Goal: Task Accomplishment & Management: Complete application form

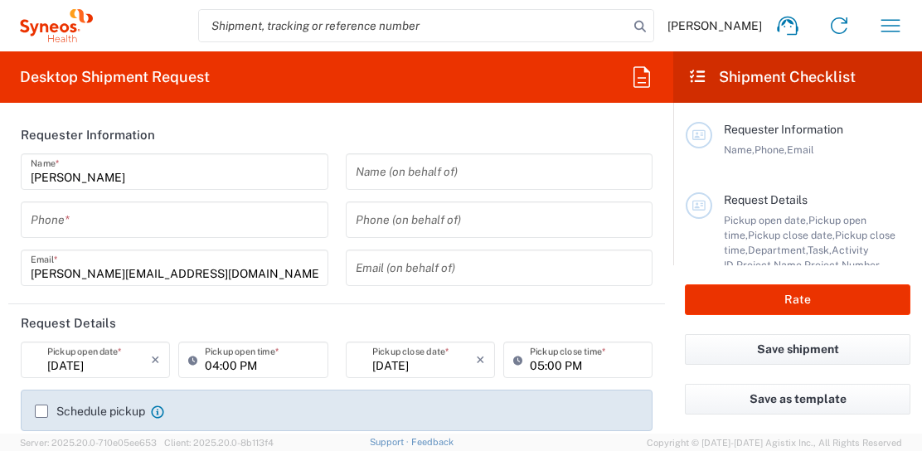
type input "3229"
type input "Taiwan Syneos Health Company L"
type input "[GEOGRAPHIC_DATA]"
click at [197, 217] on input "tel" at bounding box center [175, 220] width 288 height 29
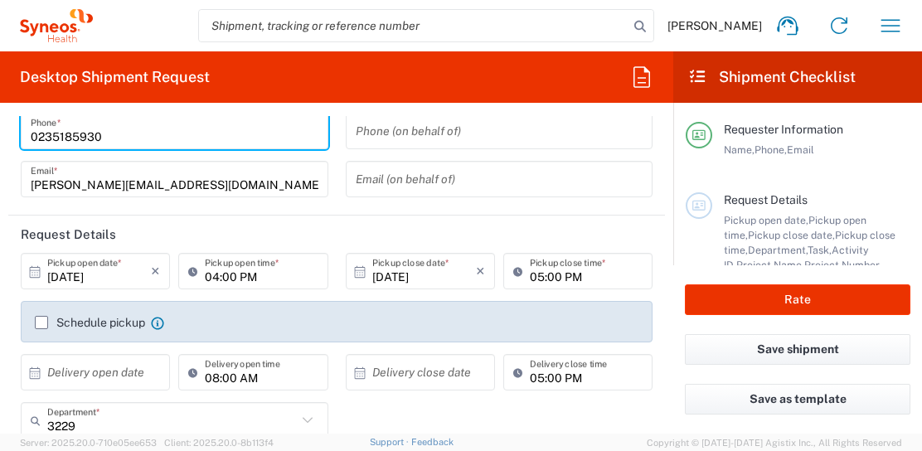
scroll to position [90, 0]
type input "0235185930"
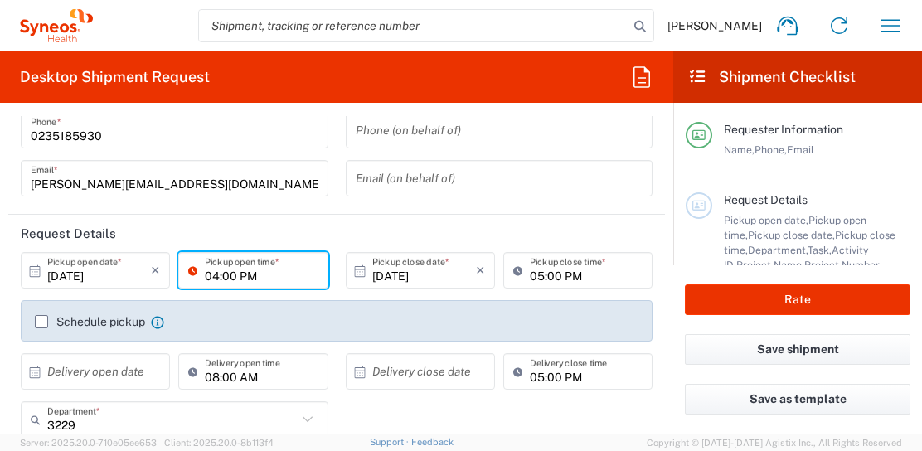
click at [221, 275] on input "04:00 PM" at bounding box center [261, 270] width 113 height 29
click at [243, 275] on input "10:00 PM" at bounding box center [261, 270] width 113 height 29
type input "10:00 AM"
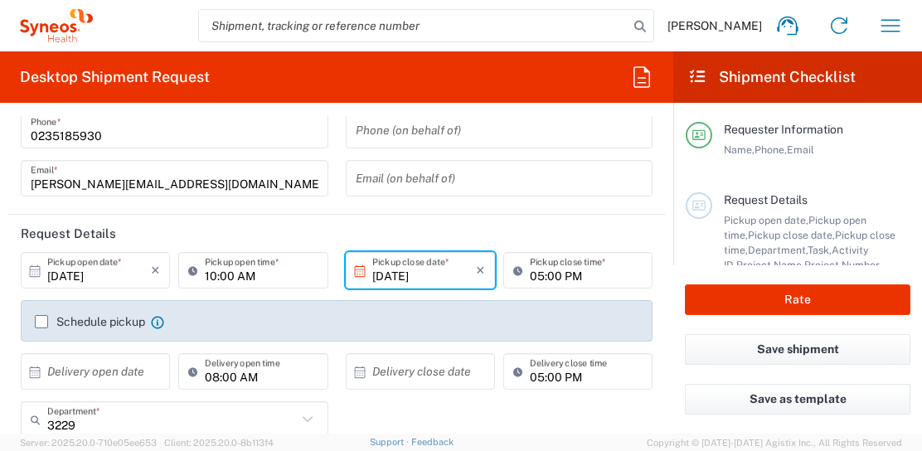
click at [399, 282] on input "[DATE]" at bounding box center [424, 270] width 104 height 29
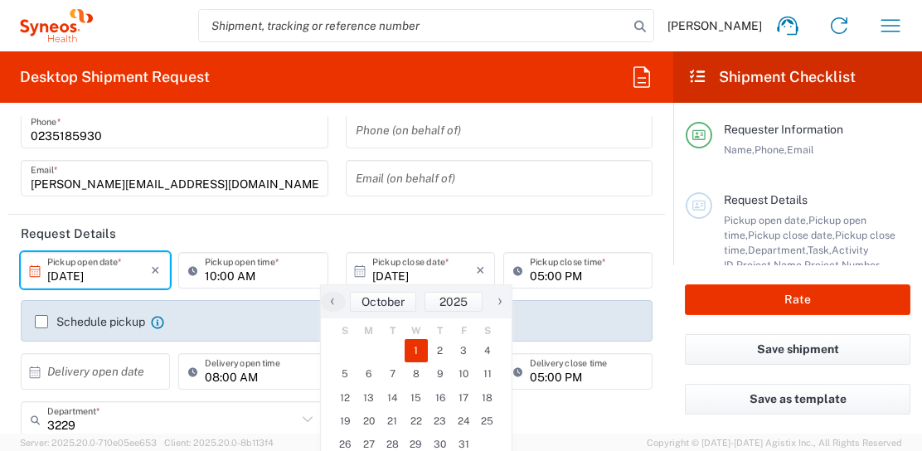
click at [105, 277] on input "[DATE]" at bounding box center [99, 270] width 104 height 29
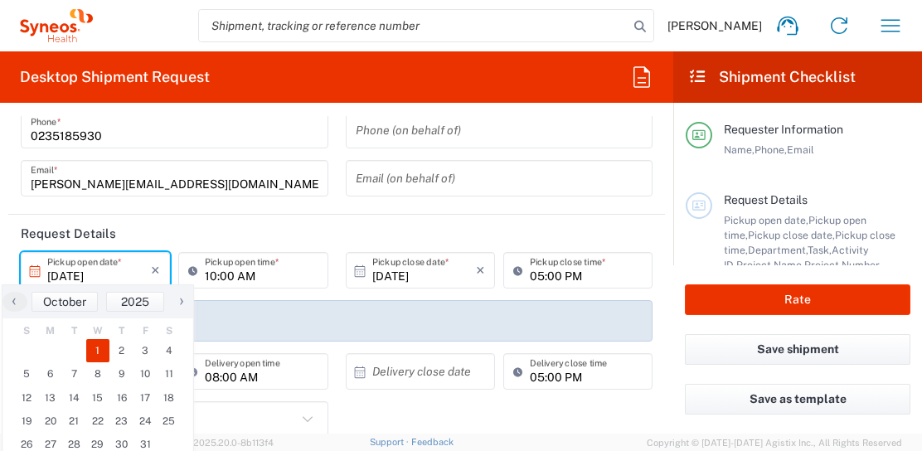
click at [73, 269] on input "[DATE]" at bounding box center [99, 270] width 104 height 29
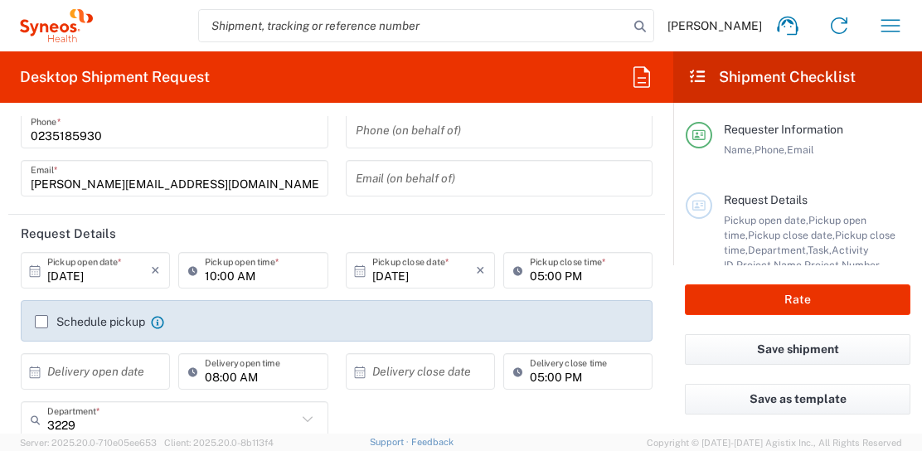
type input "[DATE]"
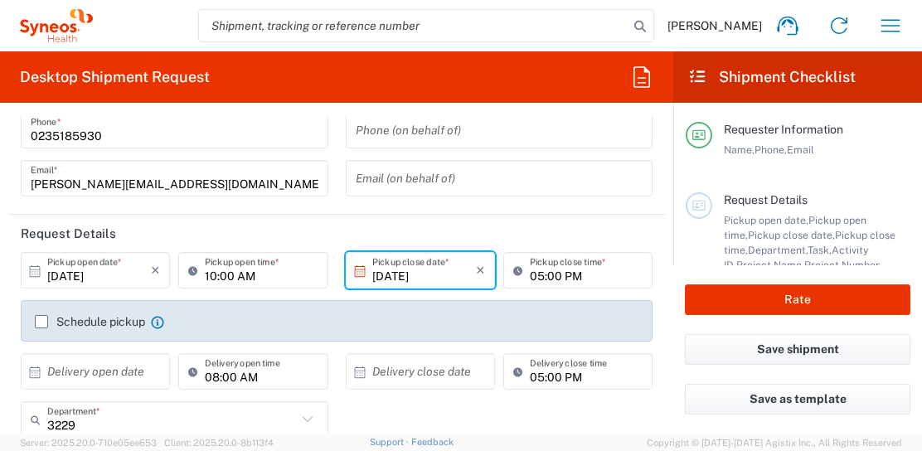
type input "[DATE]"
click at [388, 272] on input "[DATE]" at bounding box center [424, 270] width 104 height 29
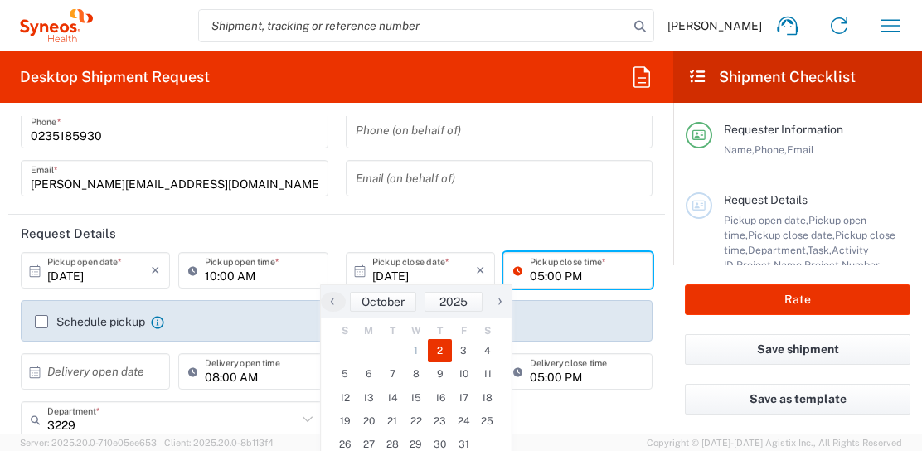
click at [539, 282] on input "05:00 PM" at bounding box center [586, 270] width 113 height 29
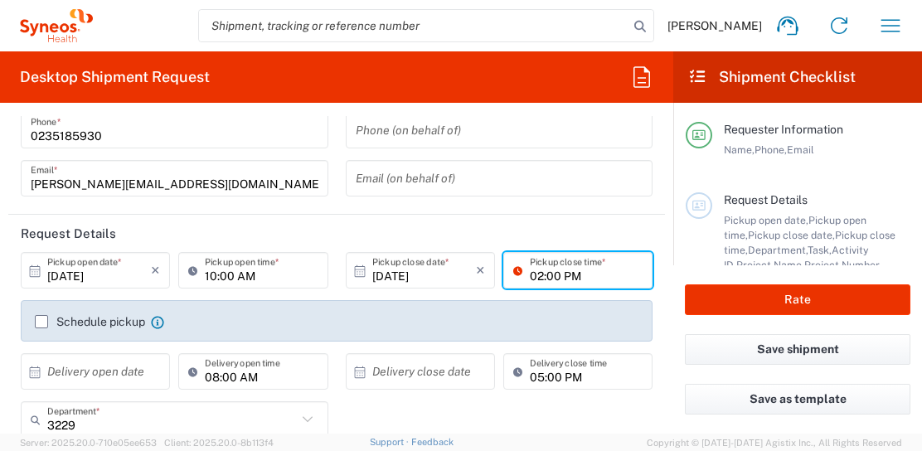
type input "02:00 PM"
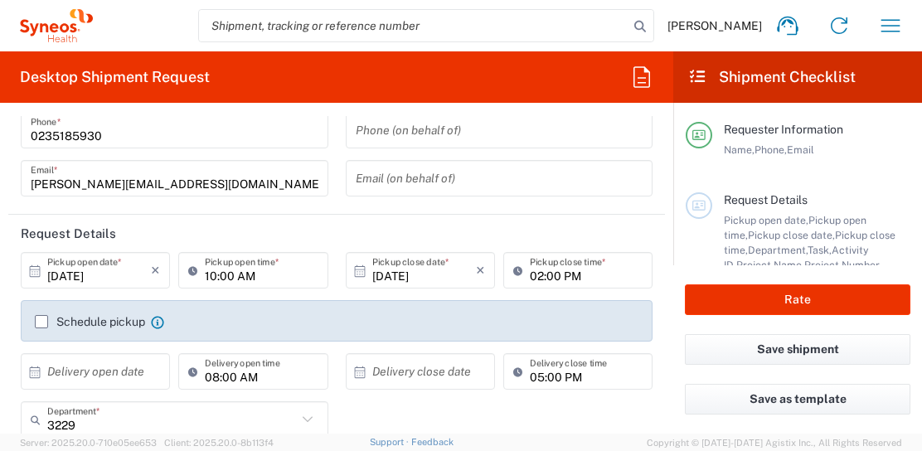
click at [45, 322] on label "Schedule pickup" at bounding box center [90, 321] width 110 height 13
click at [41, 322] on input "Schedule pickup" at bounding box center [41, 322] width 0 height 0
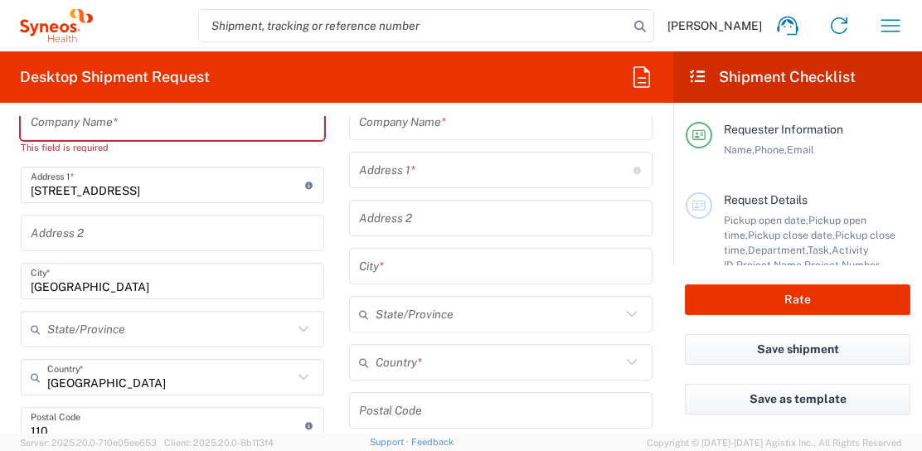
scroll to position [748, 0]
click at [95, 345] on div "Taiwan Syneos Health Company L Location Taiwan Syneos Health Company L [PERSON_…" at bounding box center [172, 442] width 303 height 774
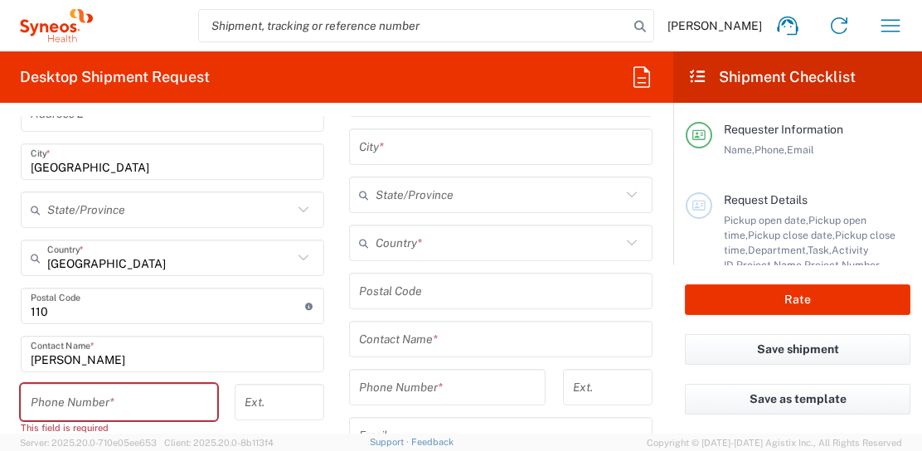
scroll to position [903, 0]
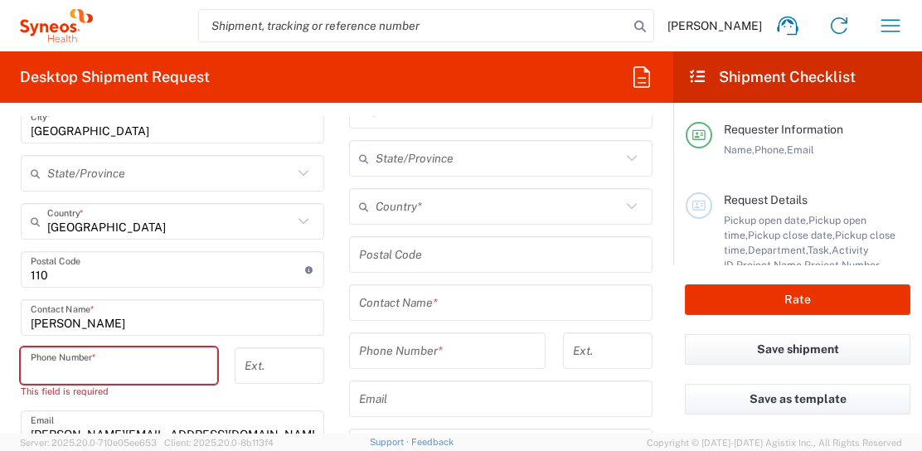
click at [82, 358] on input "tel" at bounding box center [119, 366] width 177 height 29
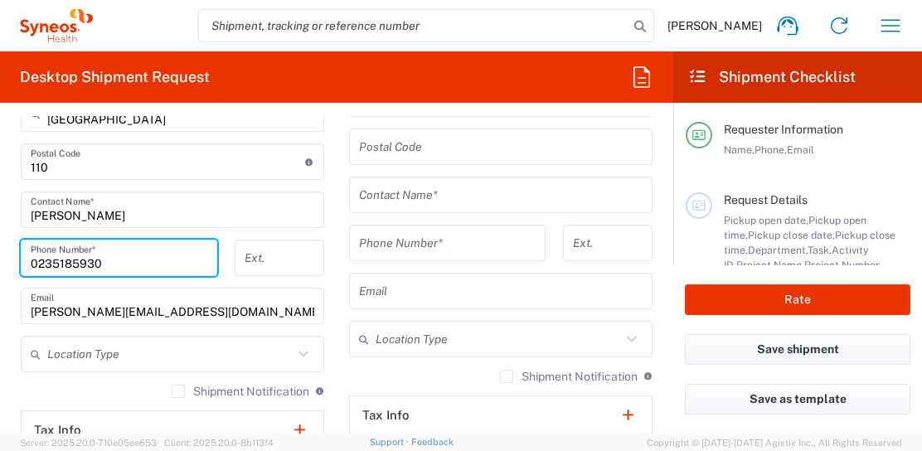
scroll to position [1056, 0]
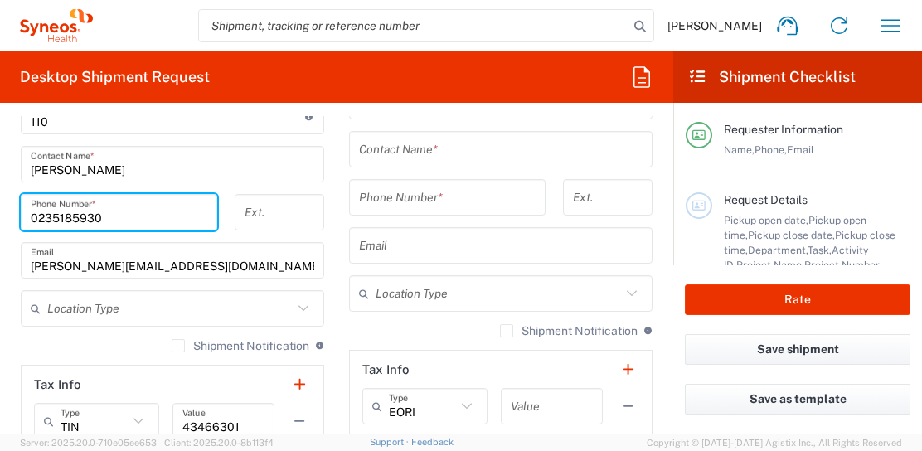
type input "0235185930"
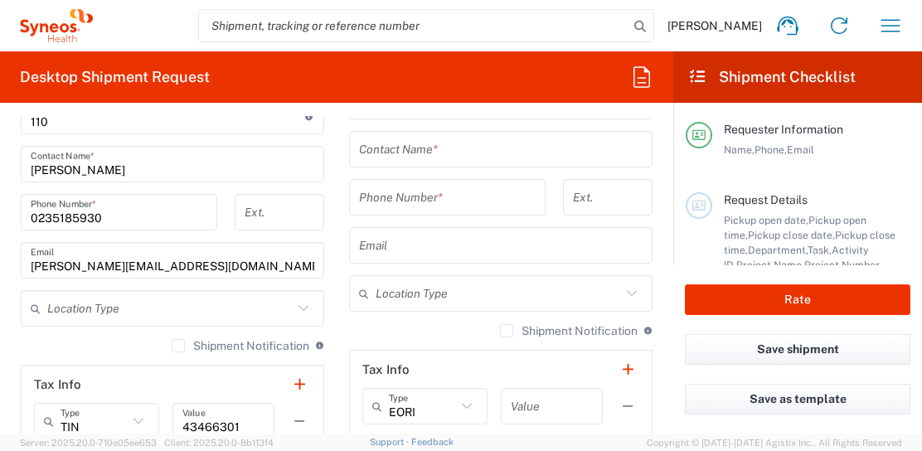
click at [172, 339] on label "Shipment Notification" at bounding box center [241, 345] width 138 height 13
click at [178, 346] on input "Shipment Notification" at bounding box center [178, 346] width 0 height 0
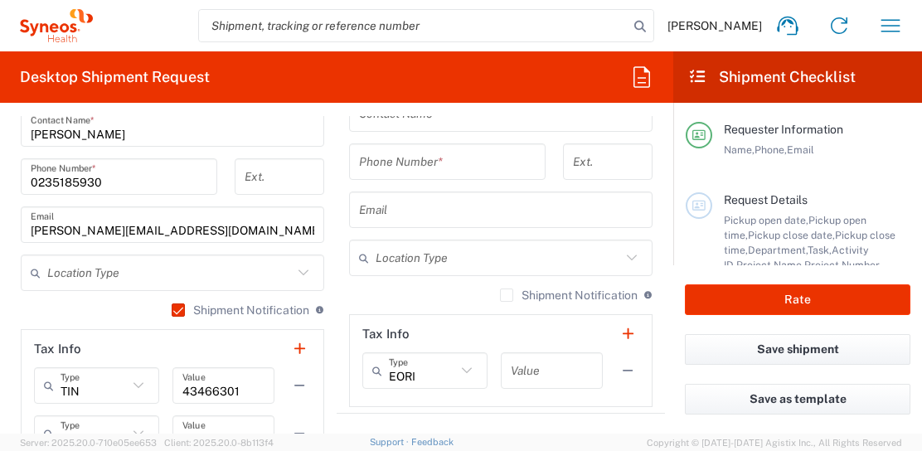
scroll to position [1093, 0]
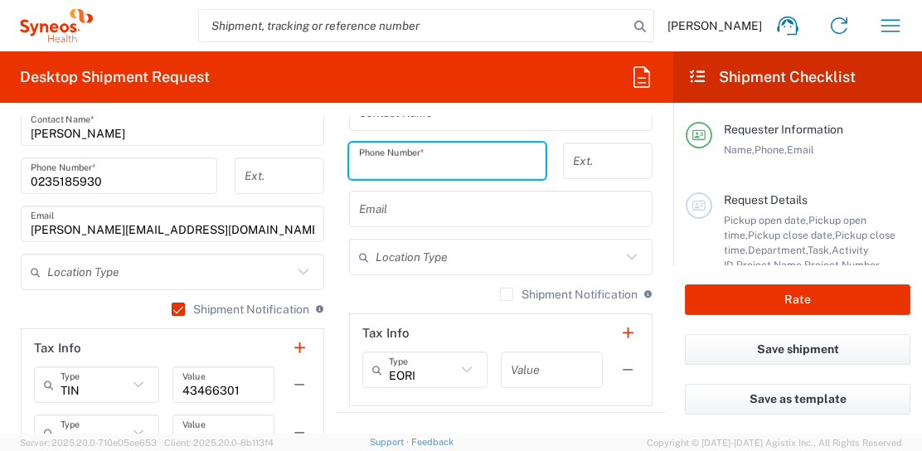
click at [449, 169] on input "tel" at bounding box center [447, 161] width 177 height 29
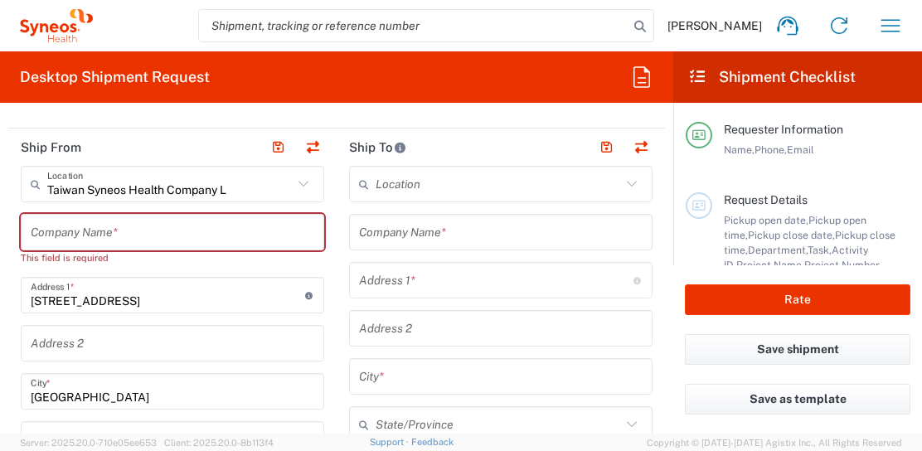
scroll to position [636, 0]
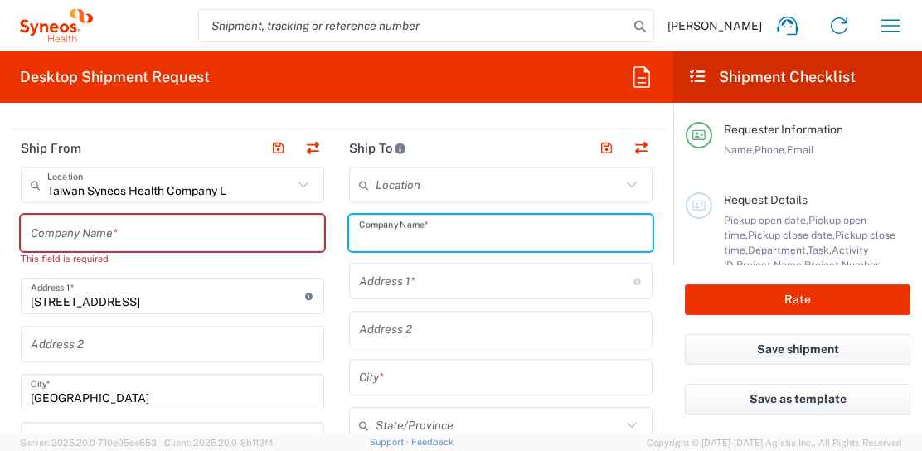
click at [374, 234] on input "text" at bounding box center [501, 233] width 284 height 29
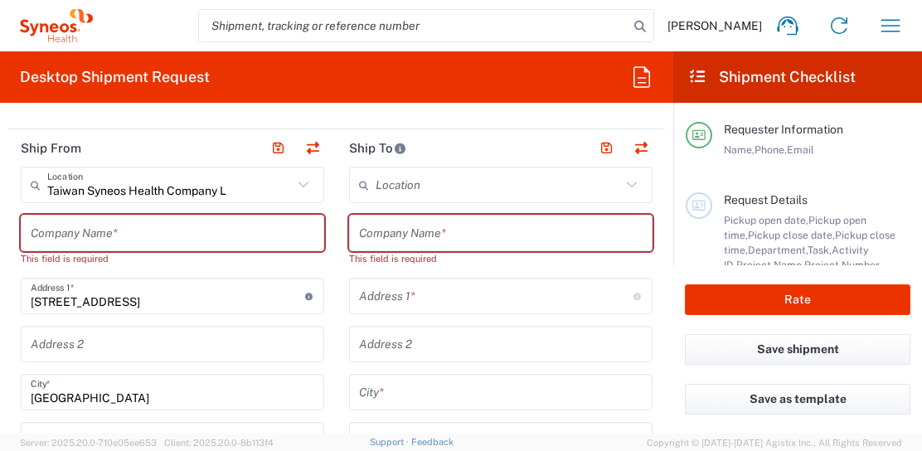
scroll to position [541, 0]
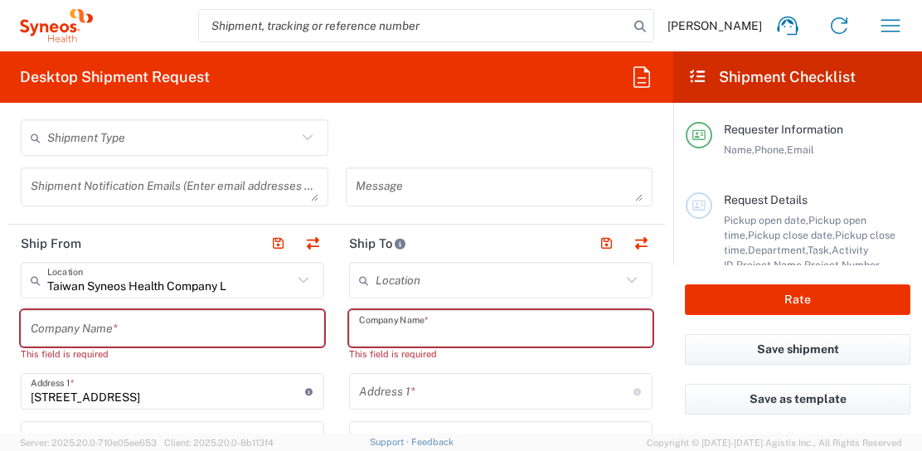
click at [419, 334] on input "text" at bounding box center [501, 328] width 284 height 29
paste input "[PERSON_NAME][GEOGRAPHIC_DATA]"
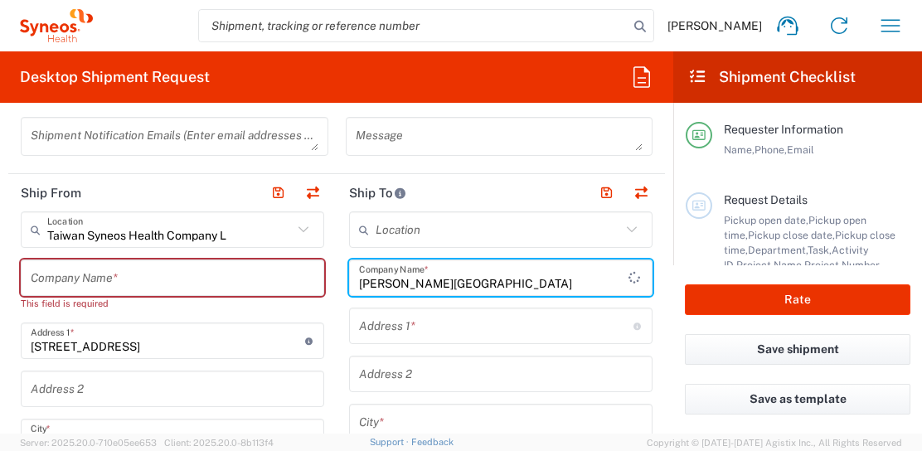
scroll to position [592, 0]
type input "[PERSON_NAME][GEOGRAPHIC_DATA]"
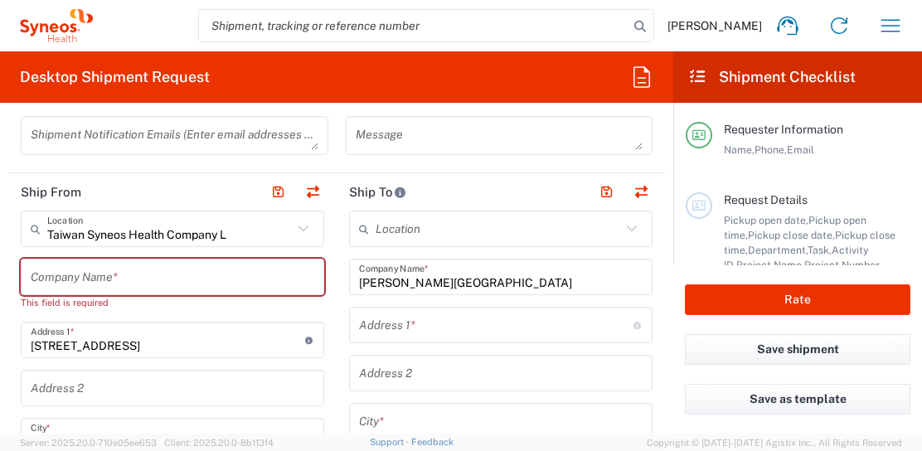
click at [405, 327] on input "text" at bounding box center [496, 325] width 274 height 29
paste input "Room K4S,4/F, Block K,"
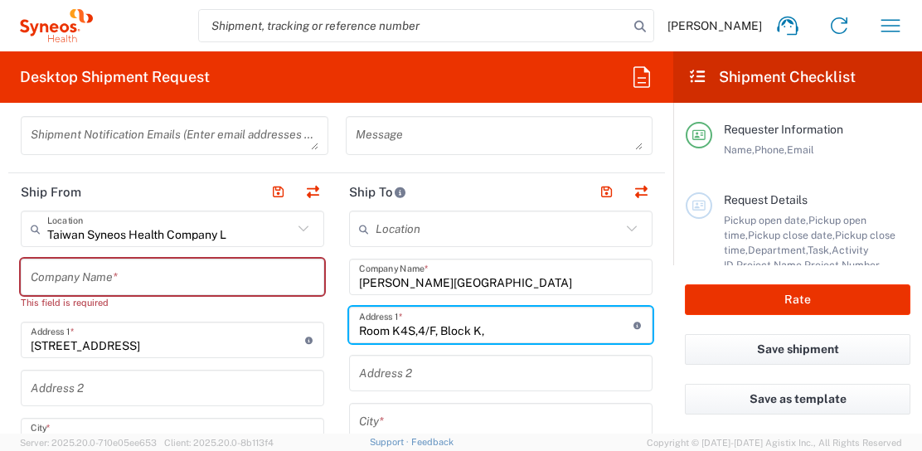
type input "Room K4S,4/F, Block K,"
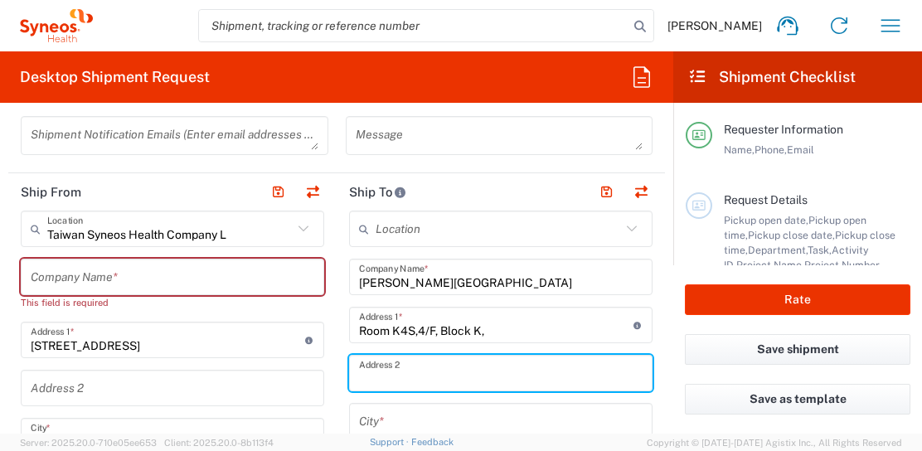
click at [432, 364] on input "text" at bounding box center [501, 373] width 284 height 29
paste input "Department of Medicine"
click at [519, 376] on input "Department of Medicine" at bounding box center [501, 373] width 284 height 29
paste input "[PERSON_NAME][GEOGRAPHIC_DATA],[STREET_ADDRESS]"
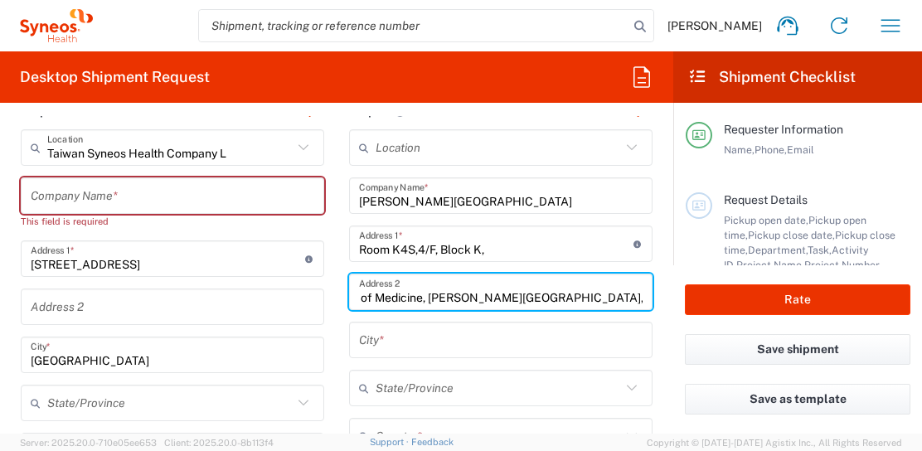
scroll to position [674, 0]
type input "Department of Medicine, [PERSON_NAME][GEOGRAPHIC_DATA],[STREET_ADDRESS]"
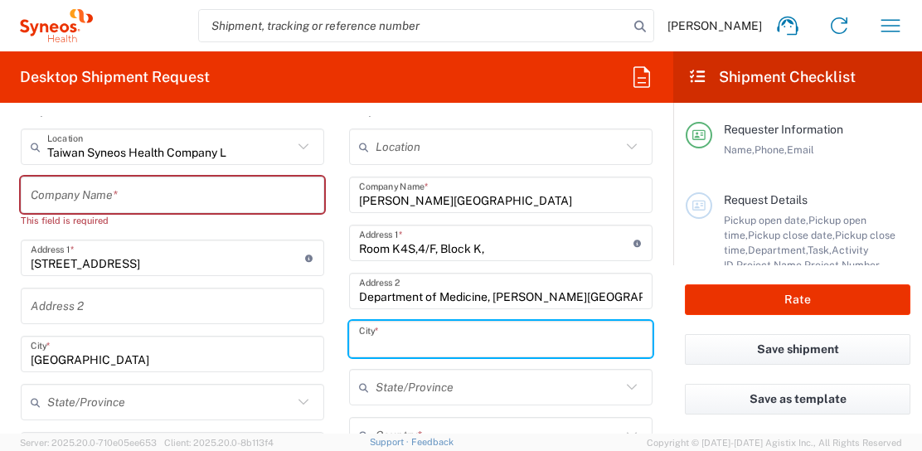
click at [410, 349] on input "text" at bounding box center [501, 339] width 284 height 29
paste input "[GEOGRAPHIC_DATA]"
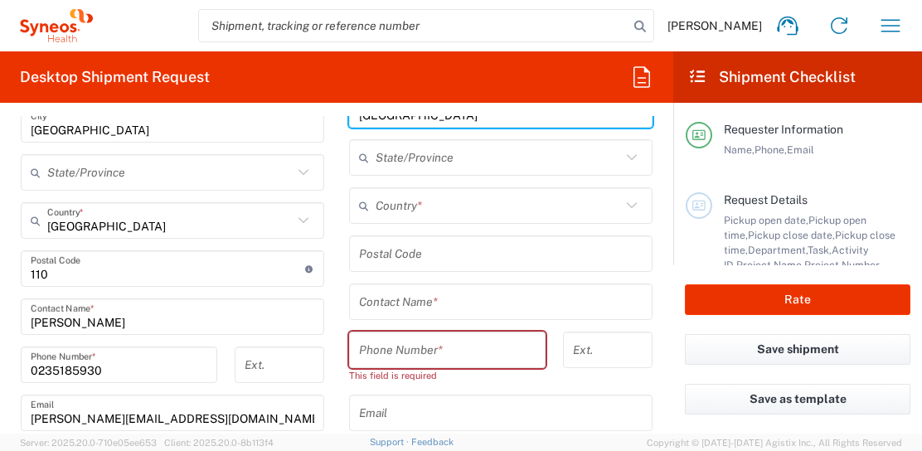
scroll to position [904, 0]
type input "[GEOGRAPHIC_DATA]"
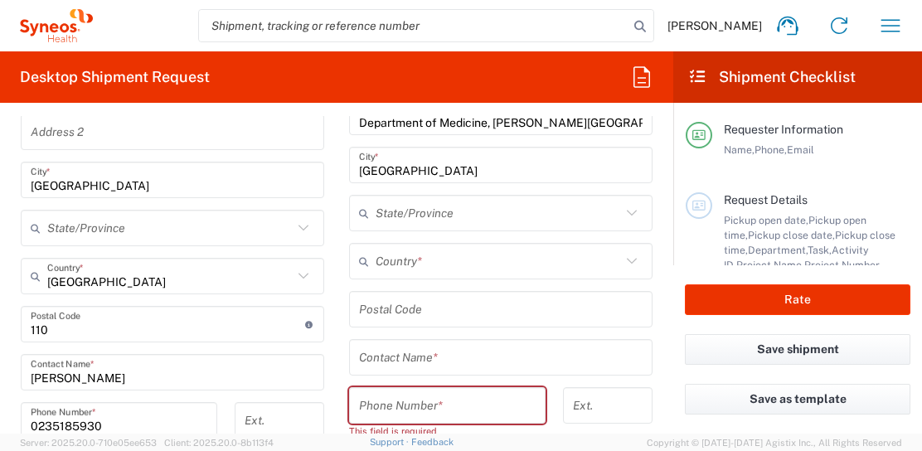
scroll to position [846, 0]
drag, startPoint x: 397, startPoint y: 414, endPoint x: 395, endPoint y: 396, distance: 17.6
click at [397, 414] on input "tel" at bounding box center [447, 407] width 177 height 29
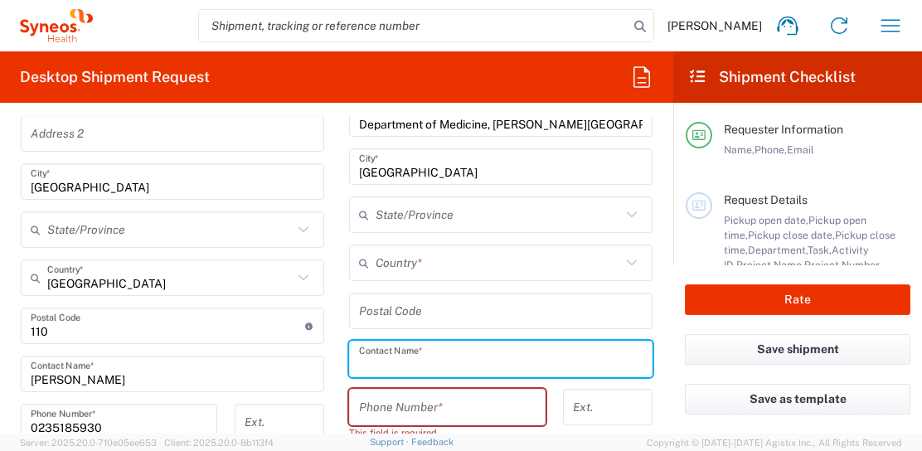
click at [359, 352] on input "text" at bounding box center [501, 359] width 284 height 29
paste input "Kit Shing"
type input "Kit Shing"
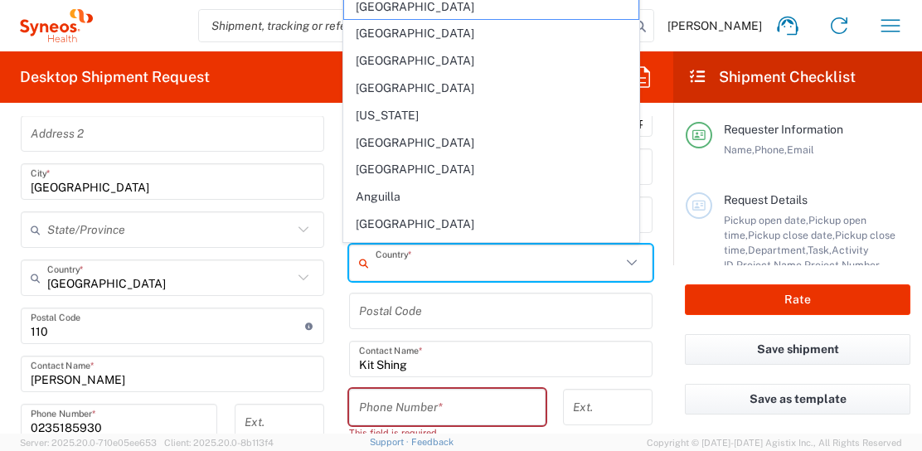
click at [411, 258] on input "text" at bounding box center [498, 263] width 245 height 29
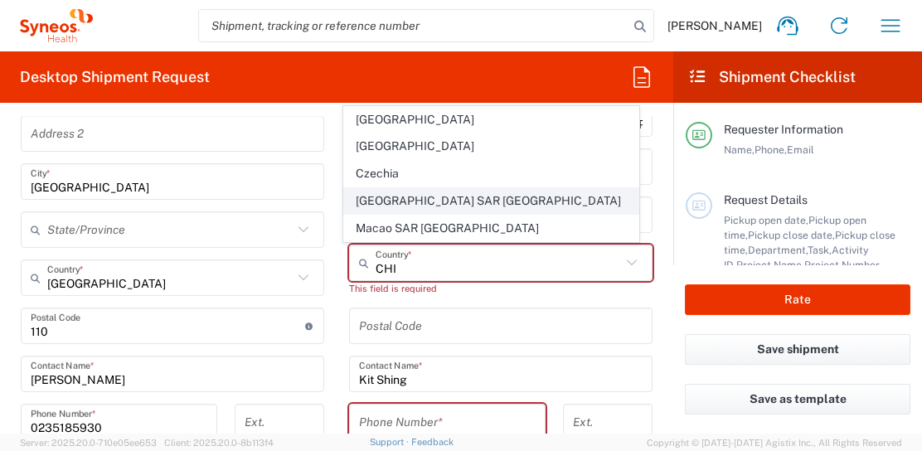
click at [406, 192] on span "[GEOGRAPHIC_DATA] SAR [GEOGRAPHIC_DATA]" at bounding box center [490, 201] width 293 height 26
type input "[GEOGRAPHIC_DATA] SAR [GEOGRAPHIC_DATA]"
type input "Sender/Shipper"
type input "Delivery Duty Paid"
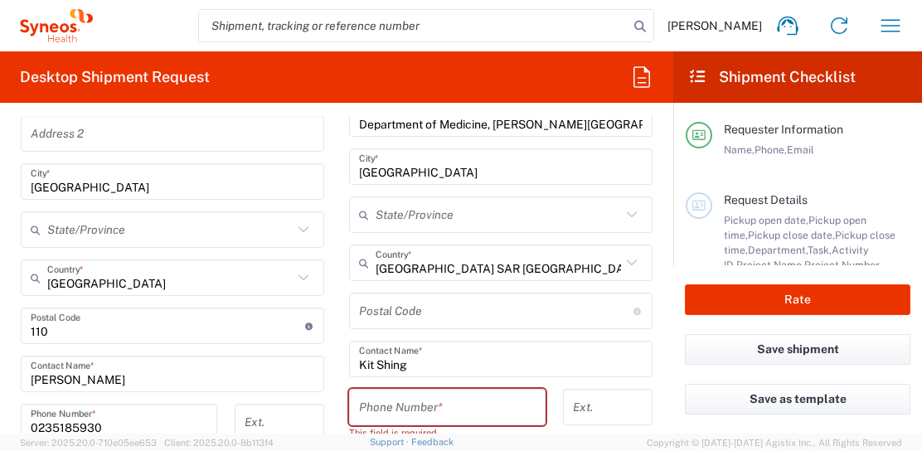
scroll to position [917, 0]
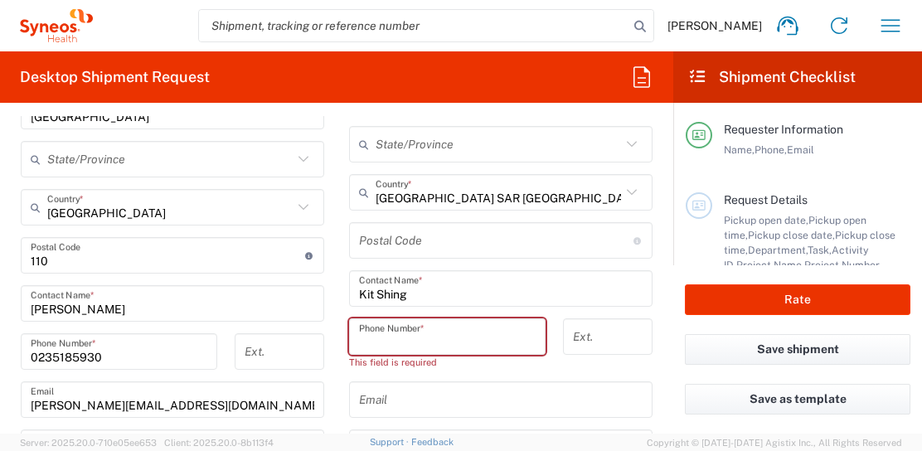
click at [425, 335] on input "tel" at bounding box center [447, 337] width 177 height 29
paste input "85252610964"
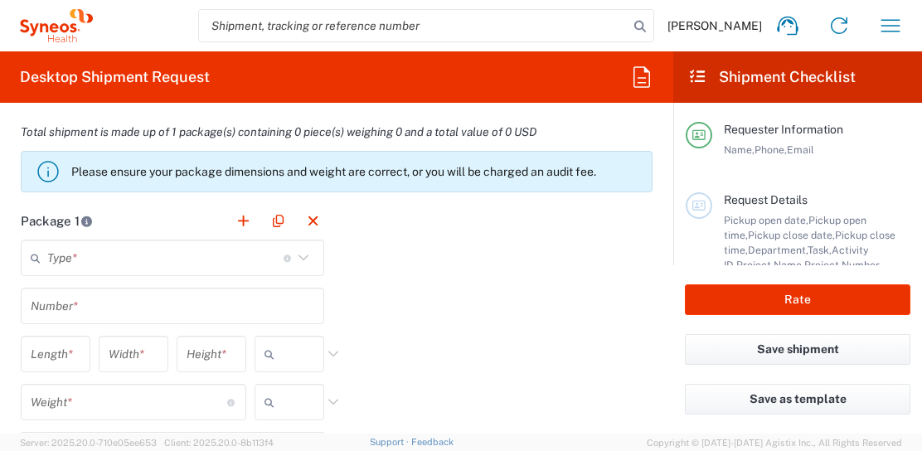
scroll to position [1456, 0]
type input "85252610964"
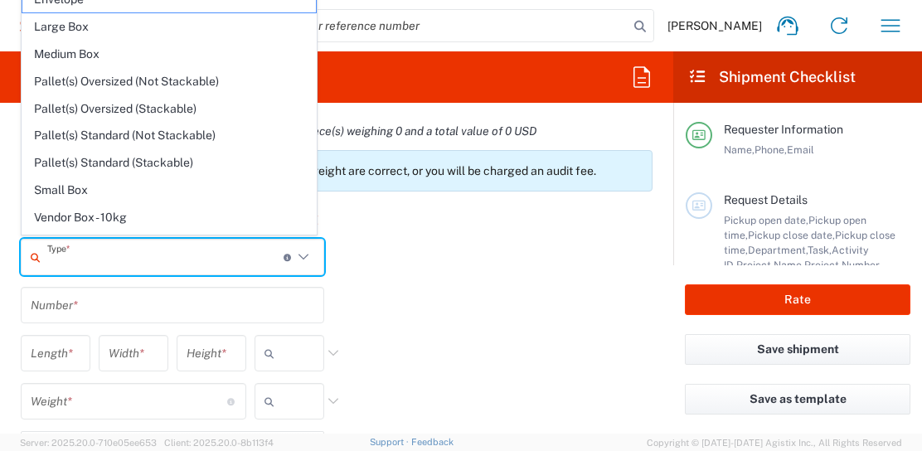
click at [161, 255] on input "text" at bounding box center [165, 257] width 236 height 29
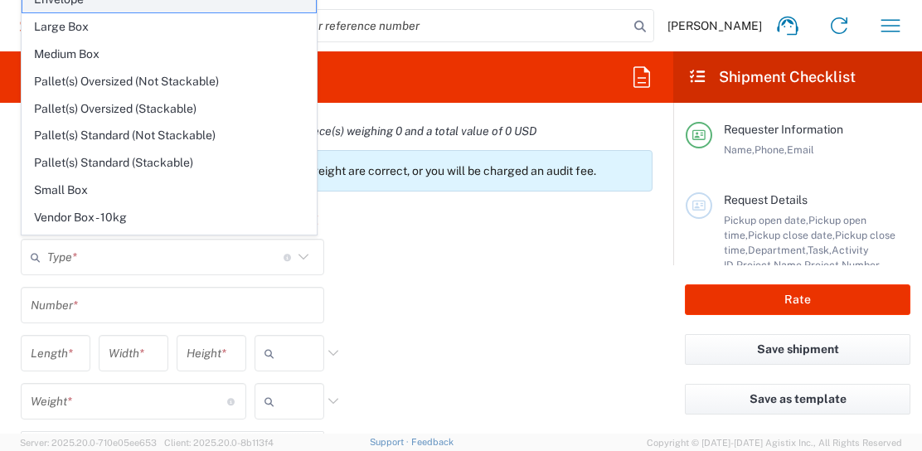
click at [141, 0] on span "Envelope" at bounding box center [168, 0] width 293 height 26
type input "Envelope"
type input "1"
type input "9.5"
type input "12.5"
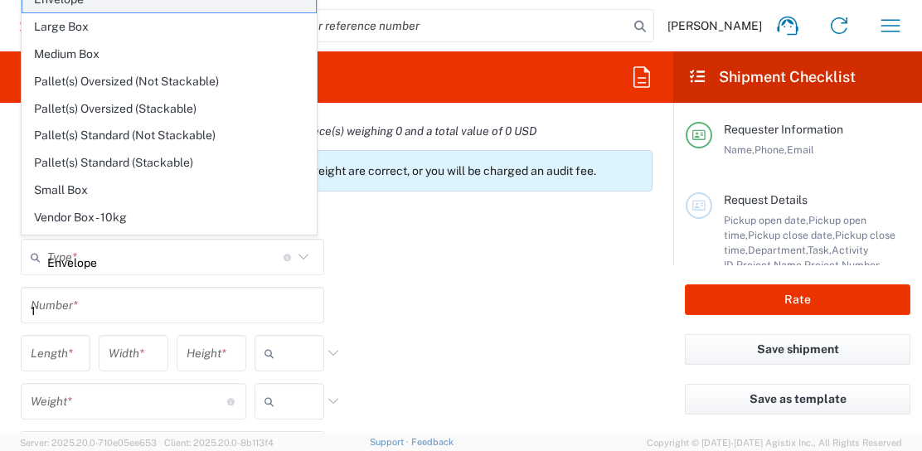
type input "0.25"
type input "in"
type input "0.45"
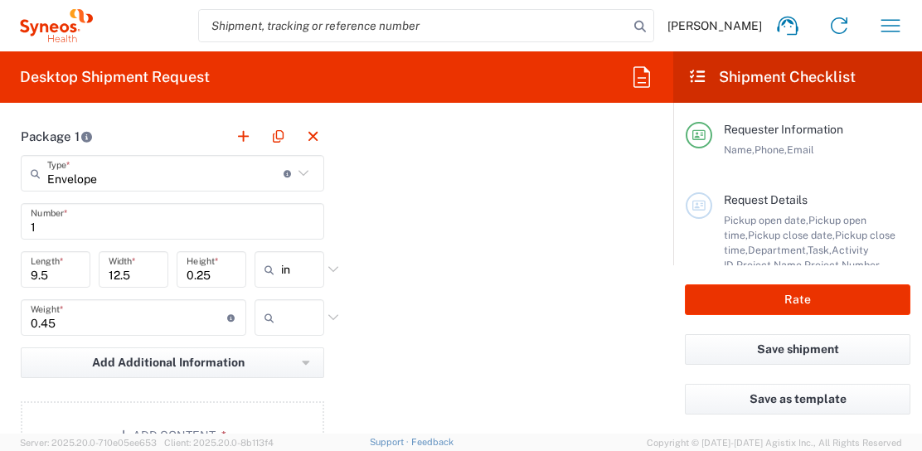
scroll to position [1541, 0]
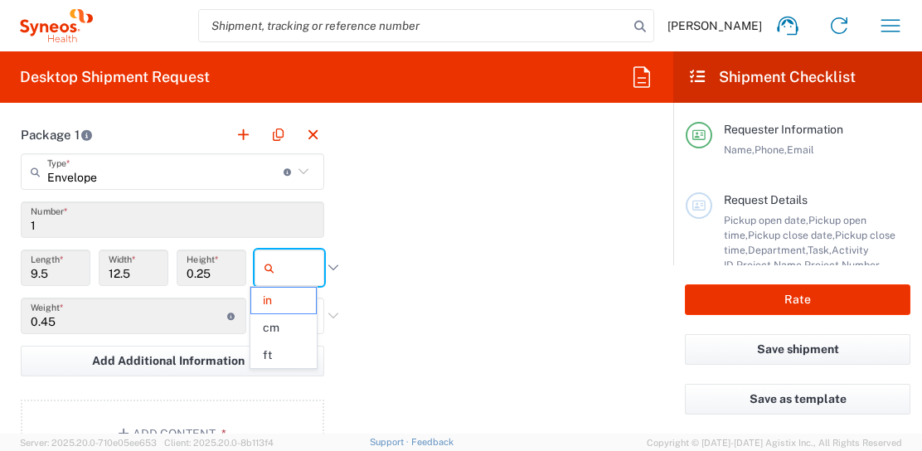
click at [284, 255] on input "text" at bounding box center [301, 268] width 41 height 27
type input "CM"
click at [280, 307] on span "cm" at bounding box center [283, 301] width 65 height 26
type input "24.13"
type input "31.75"
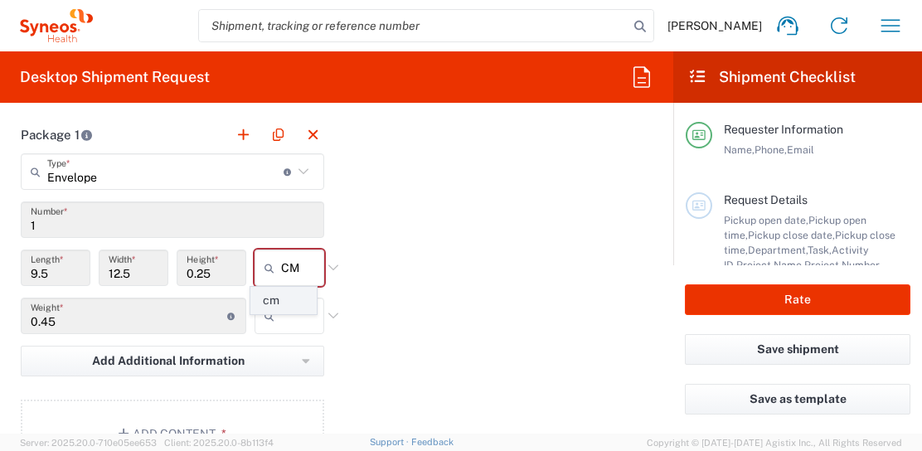
type input "0.64"
type input "cm"
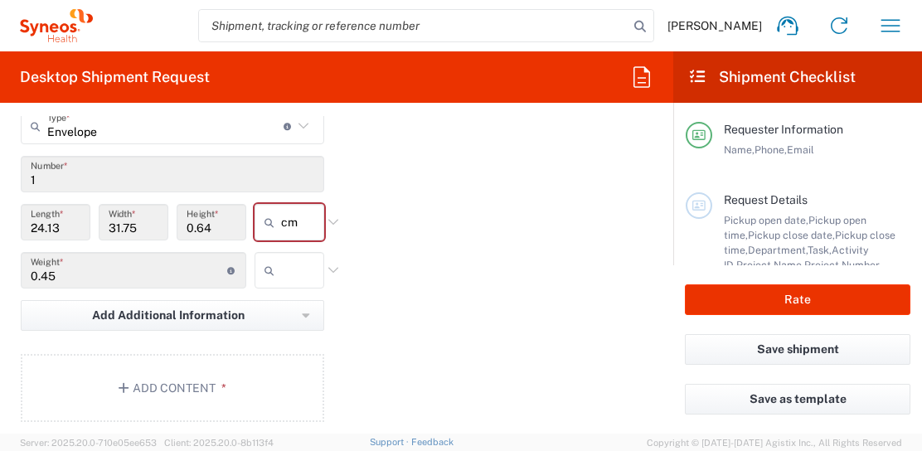
scroll to position [1588, 0]
click at [296, 271] on input "text" at bounding box center [301, 269] width 41 height 27
click at [297, 304] on span "kgs" at bounding box center [283, 302] width 65 height 26
type input "kgs"
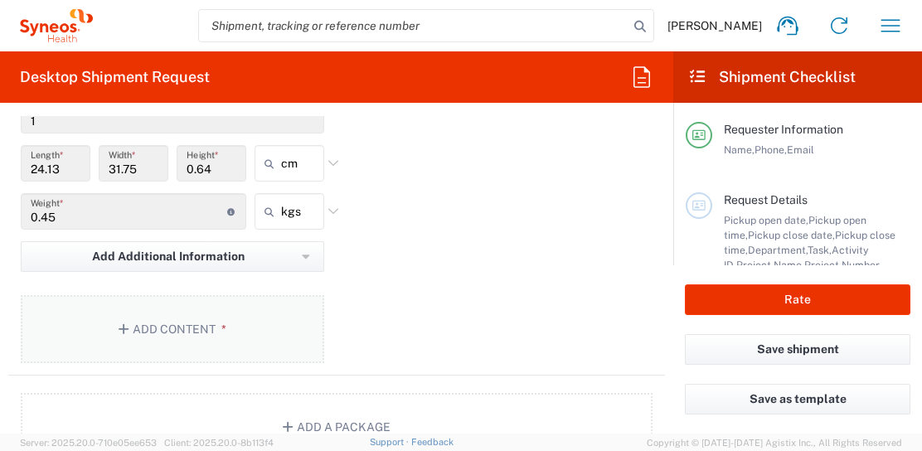
click at [226, 306] on button "Add Content *" at bounding box center [172, 329] width 303 height 68
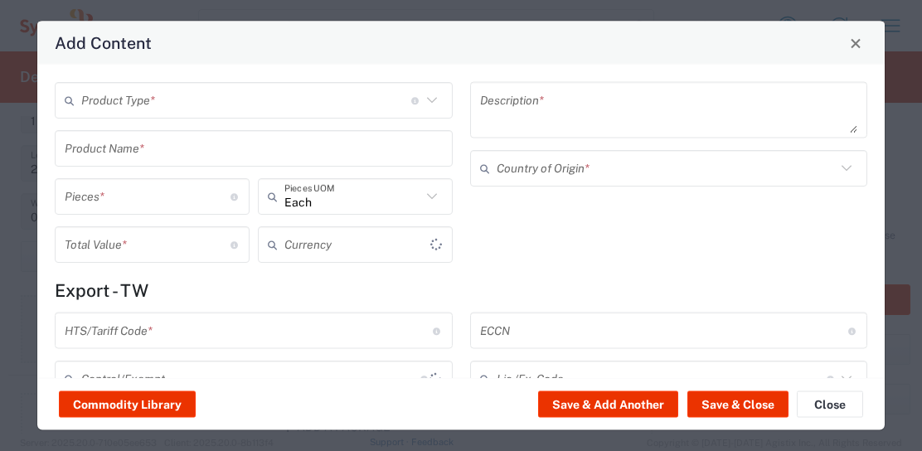
type input "US Dollar"
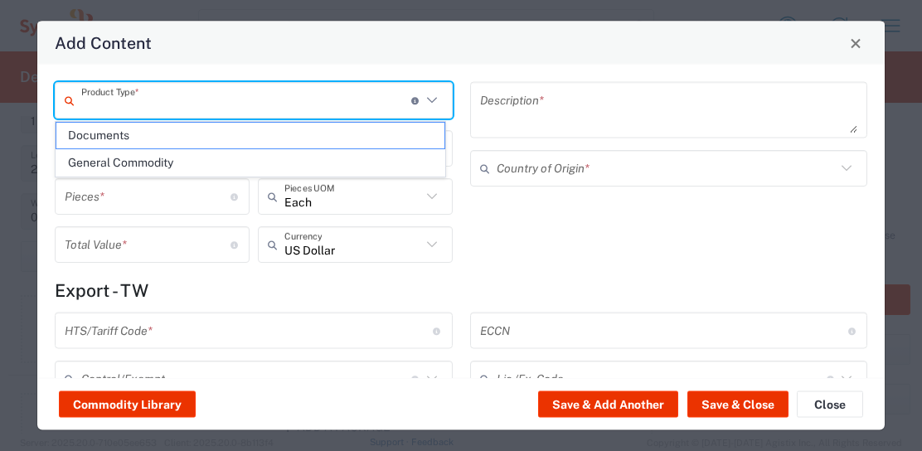
click at [299, 101] on input "text" at bounding box center [246, 99] width 330 height 29
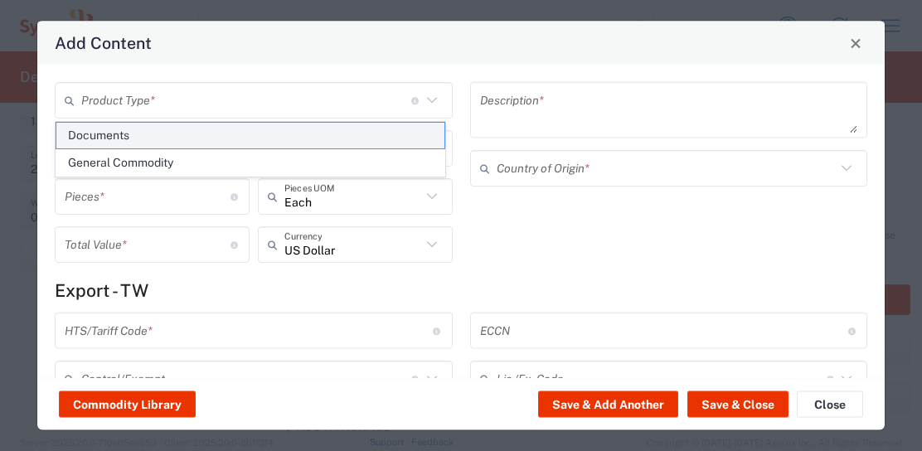
click at [214, 131] on span "Documents" at bounding box center [250, 136] width 388 height 26
type input "Documents"
type input "1"
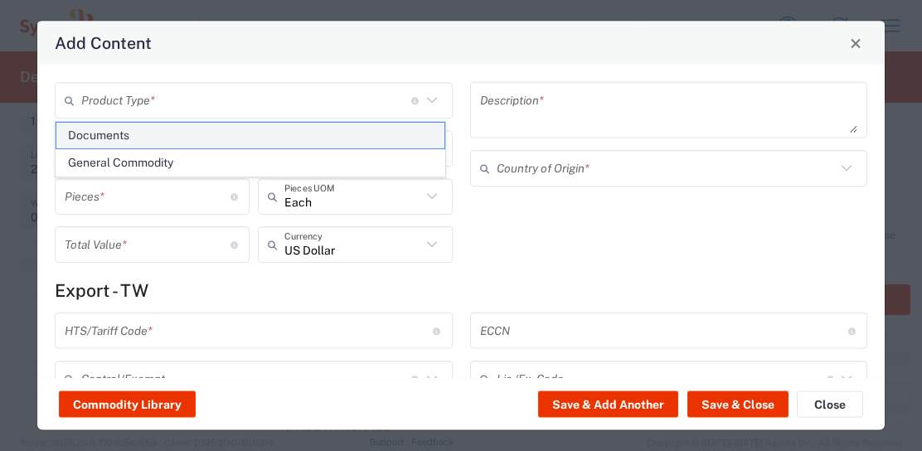
type textarea "Documents"
type input "[GEOGRAPHIC_DATA]"
type input "0000.00.0000"
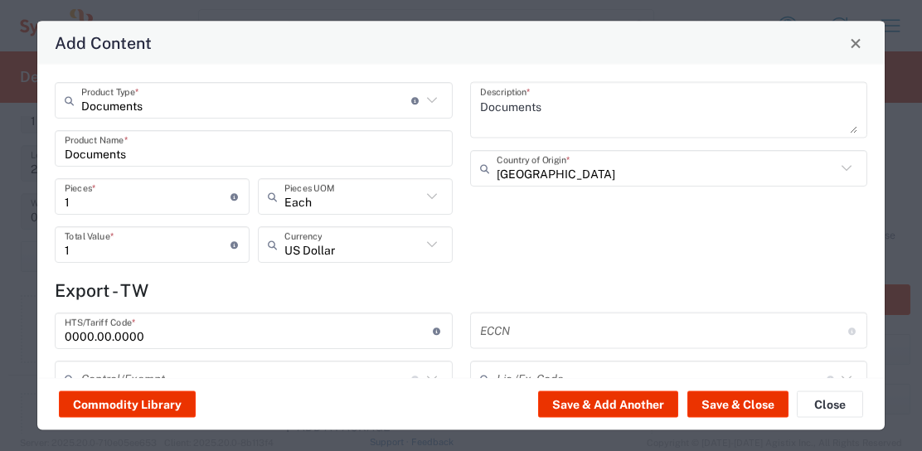
click at [434, 248] on icon at bounding box center [432, 245] width 22 height 22
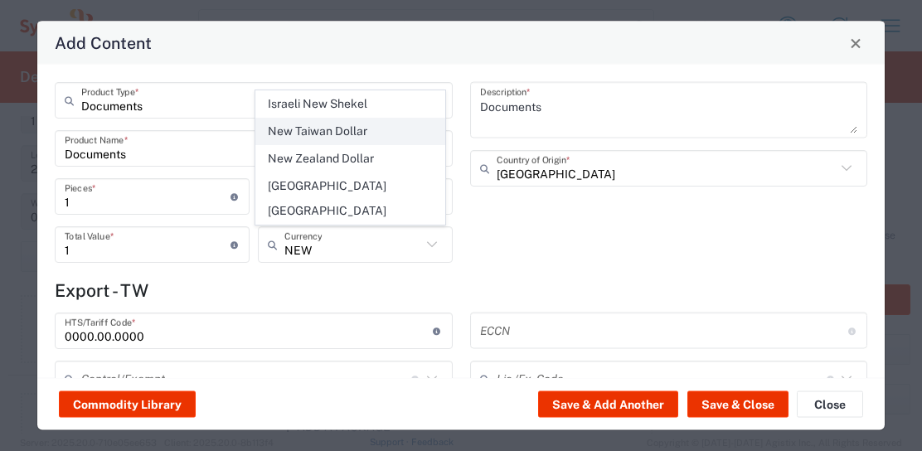
click at [361, 144] on span "New Taiwan Dollar" at bounding box center [350, 132] width 188 height 26
type input "New Taiwan Dollar"
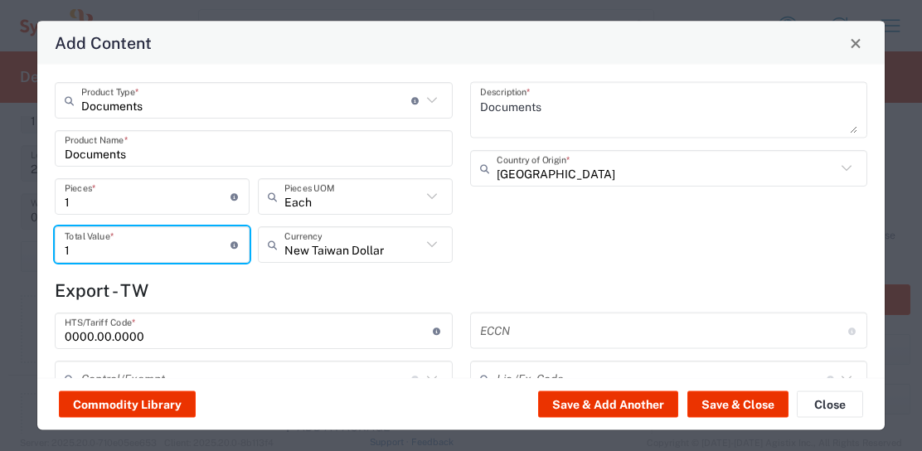
click at [136, 249] on input "1" at bounding box center [148, 244] width 166 height 29
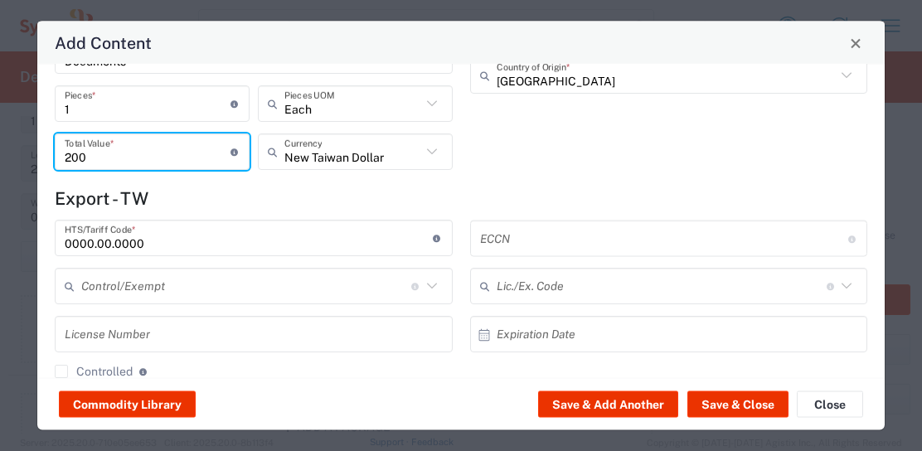
scroll to position [0, 0]
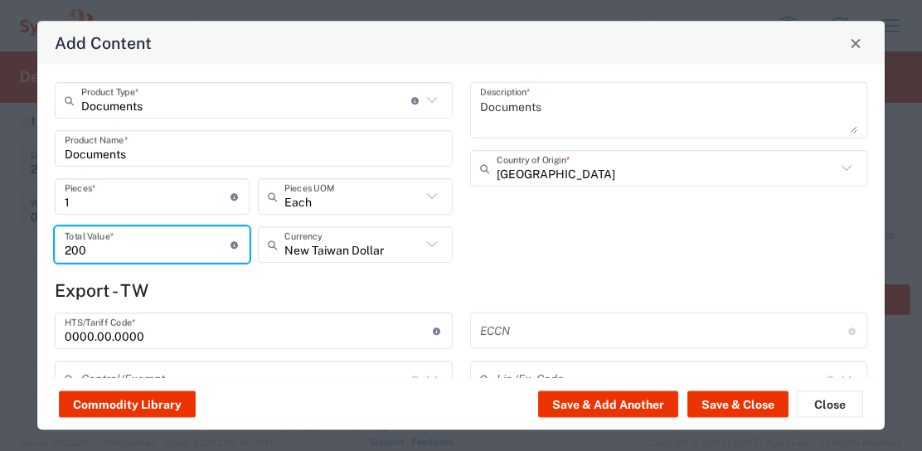
type input "200"
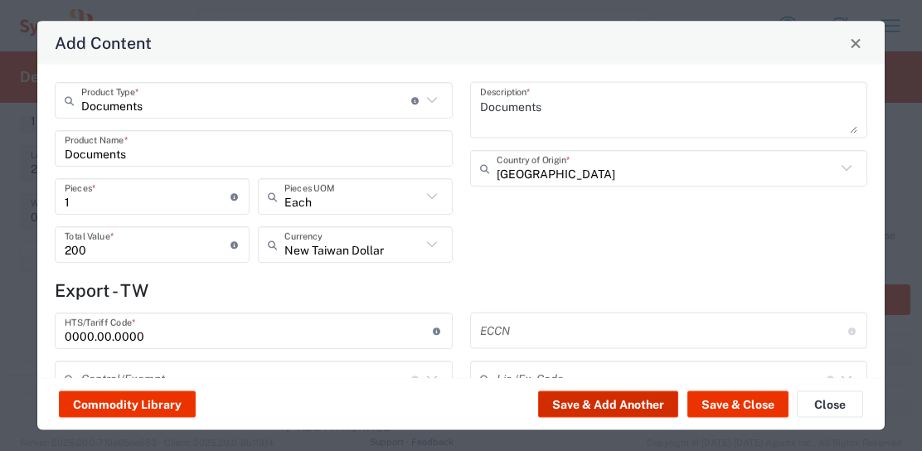
click at [649, 395] on button "Save & Add Another" at bounding box center [608, 404] width 140 height 27
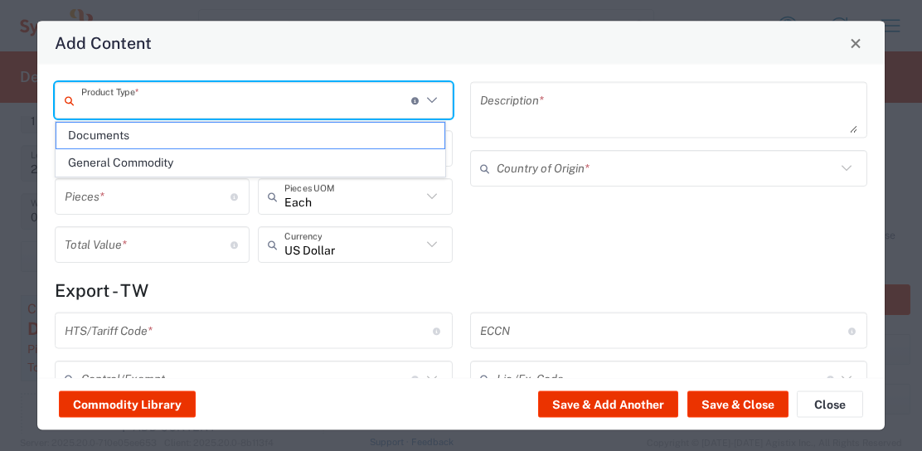
click at [277, 95] on input "text" at bounding box center [246, 99] width 330 height 29
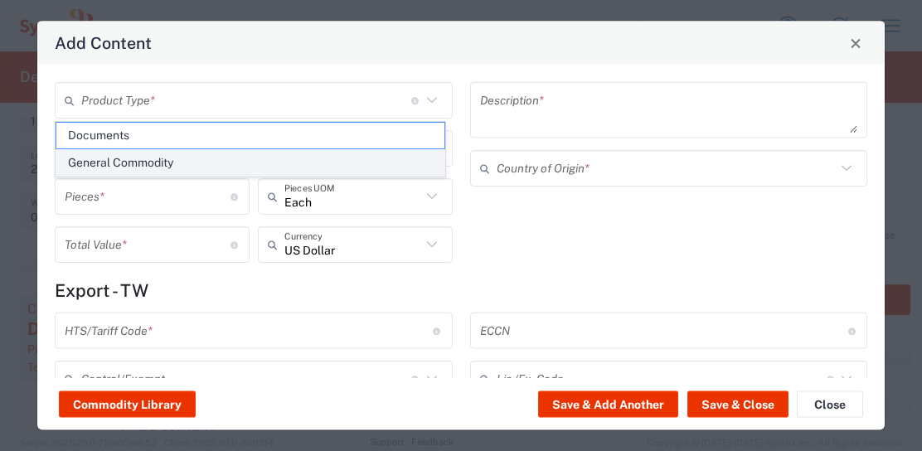
click at [190, 157] on span "General Commodity" at bounding box center [250, 163] width 388 height 26
type input "General Commodity"
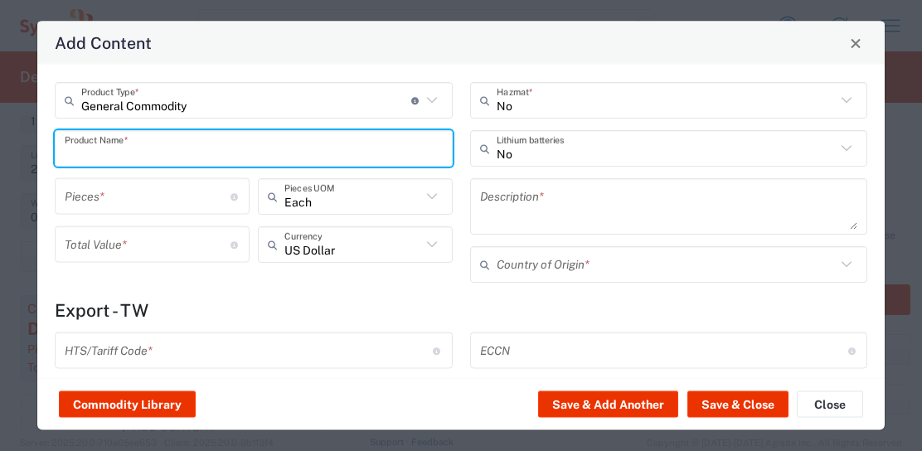
click at [175, 142] on input "text" at bounding box center [254, 147] width 378 height 29
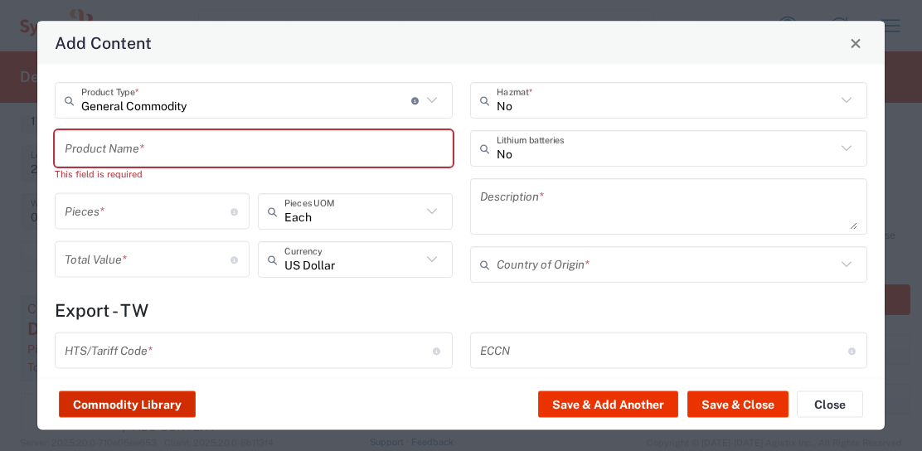
click at [150, 400] on button "Commodity Library" at bounding box center [127, 404] width 137 height 27
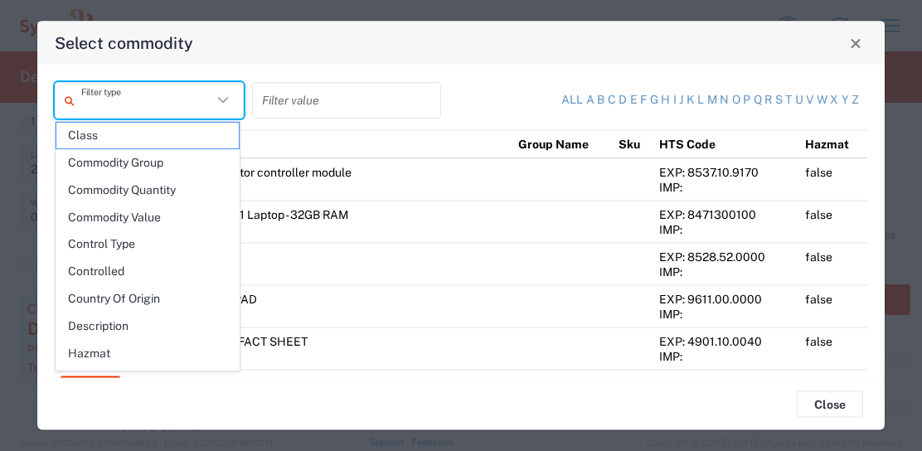
click at [153, 98] on input "text" at bounding box center [146, 99] width 131 height 29
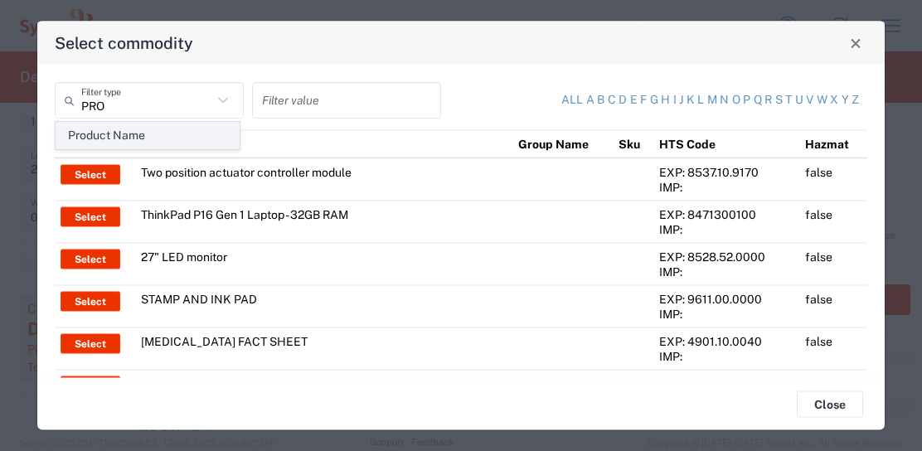
click at [149, 128] on span "Product Name" at bounding box center [147, 136] width 182 height 26
type input "Product Name"
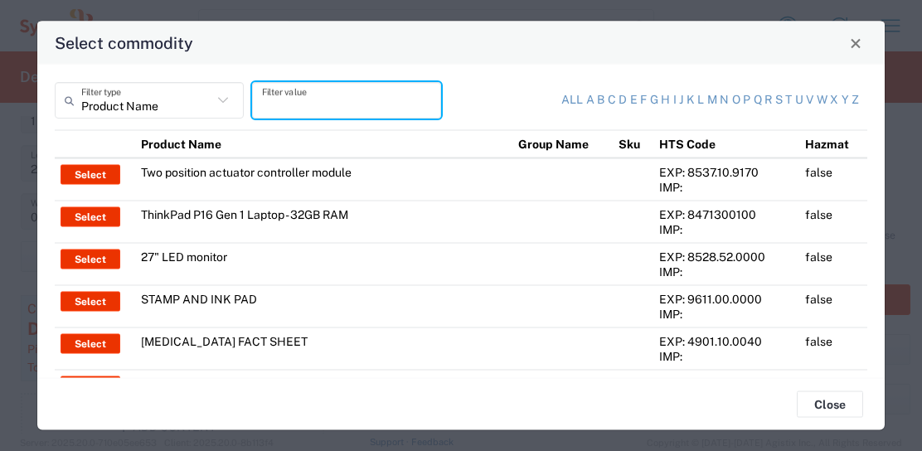
click at [284, 97] on input "text" at bounding box center [346, 99] width 169 height 29
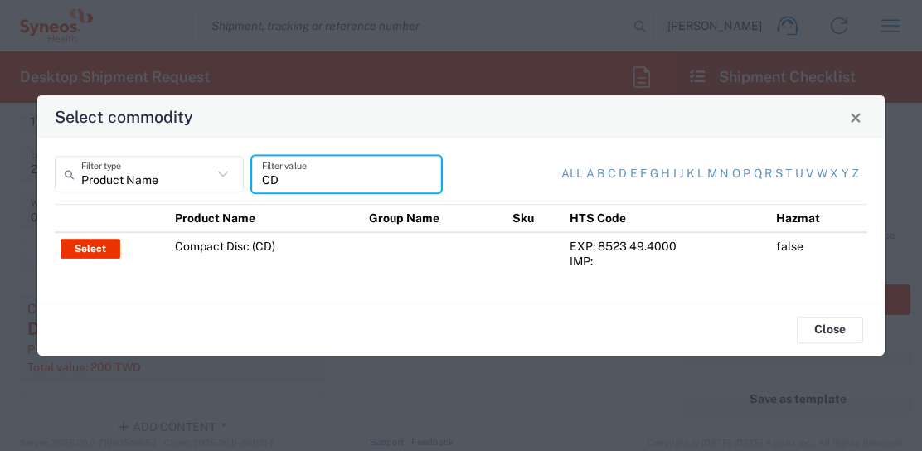
type input "CD"
click at [254, 248] on td "Compact Disc (CD)" at bounding box center [266, 253] width 195 height 42
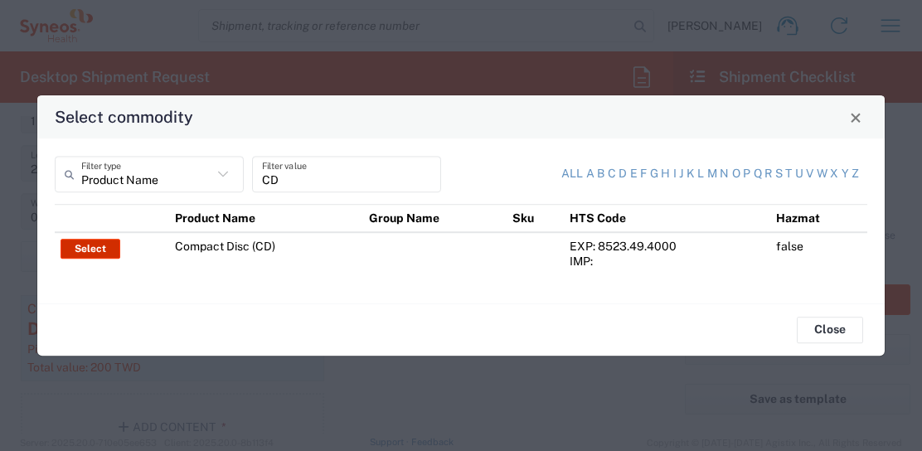
click at [105, 255] on button "Select" at bounding box center [91, 249] width 60 height 20
type input "Compact Disc (CD)"
type input "1"
type input "2"
type textarea "Business correspondence on a compact disc"
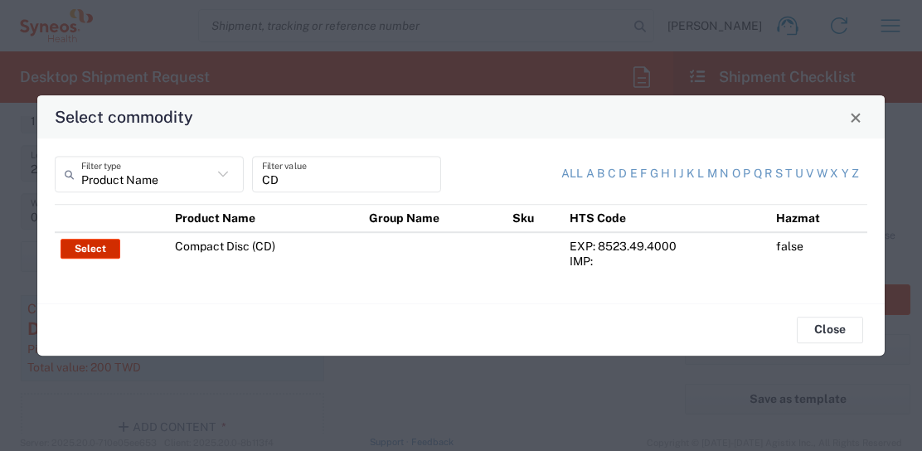
type input "[GEOGRAPHIC_DATA]"
type input "8523.49.4000"
type input "BIS"
type input "EAR99"
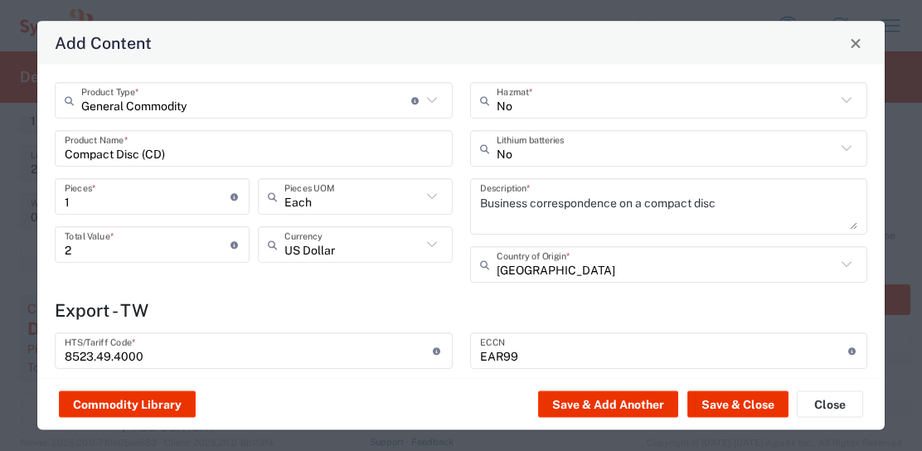
type input "NLR - No License Required"
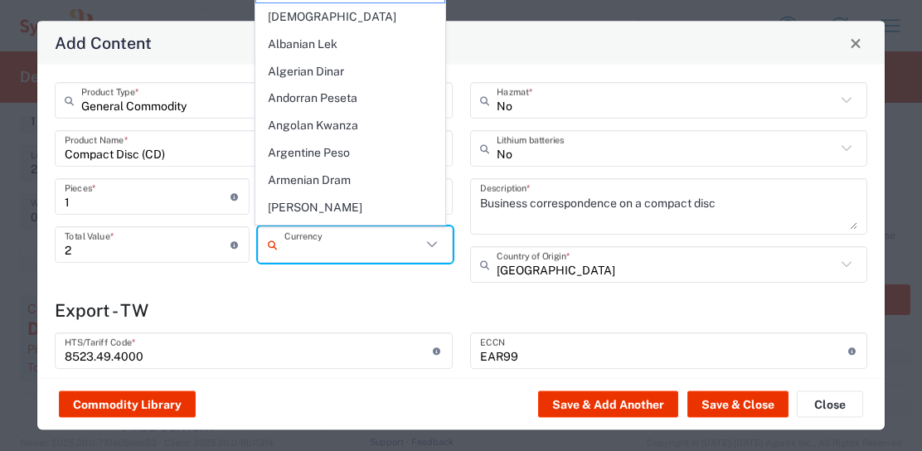
click at [332, 240] on input "text" at bounding box center [352, 244] width 137 height 29
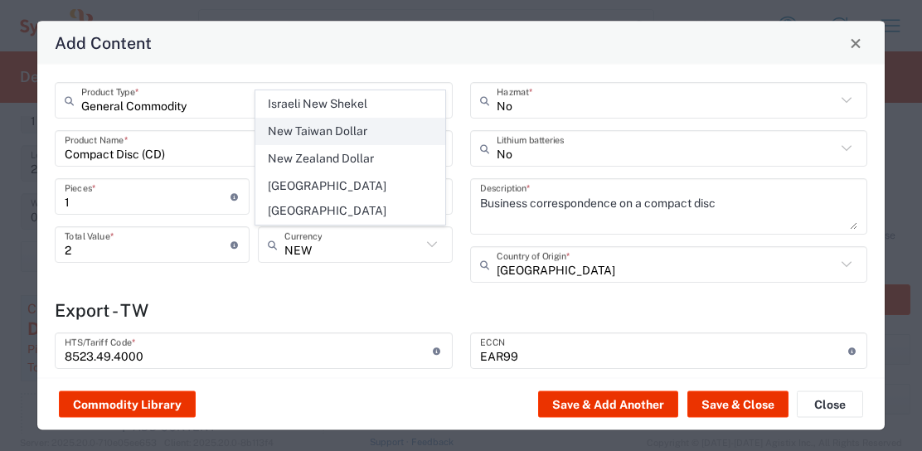
click at [338, 144] on span "New Taiwan Dollar" at bounding box center [350, 132] width 188 height 26
type input "New Taiwan Dollar"
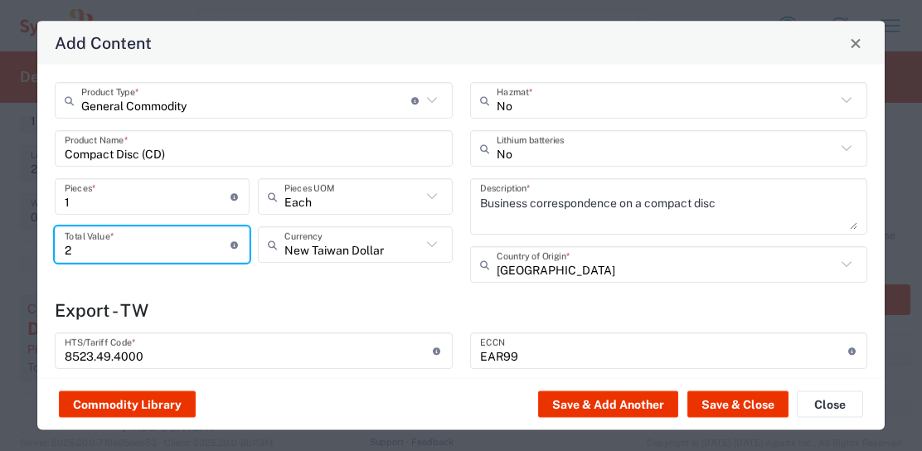
click at [114, 257] on input "2" at bounding box center [148, 244] width 166 height 29
type input "100"
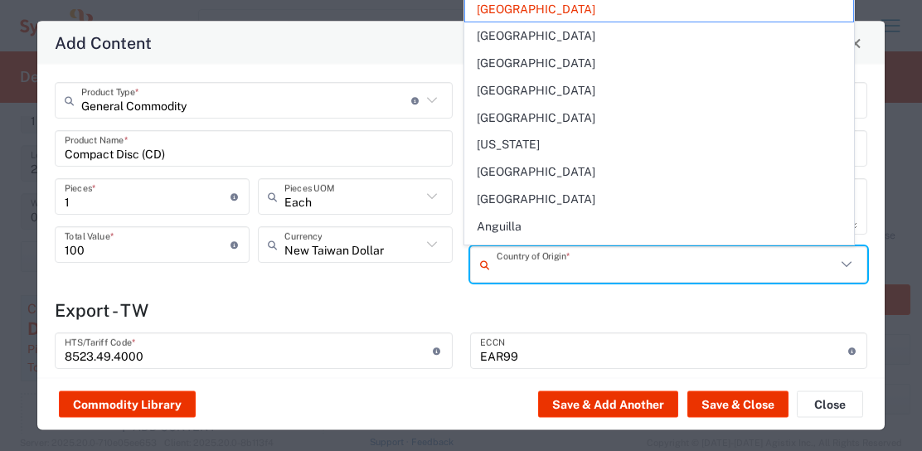
click at [511, 265] on input "text" at bounding box center [667, 264] width 340 height 29
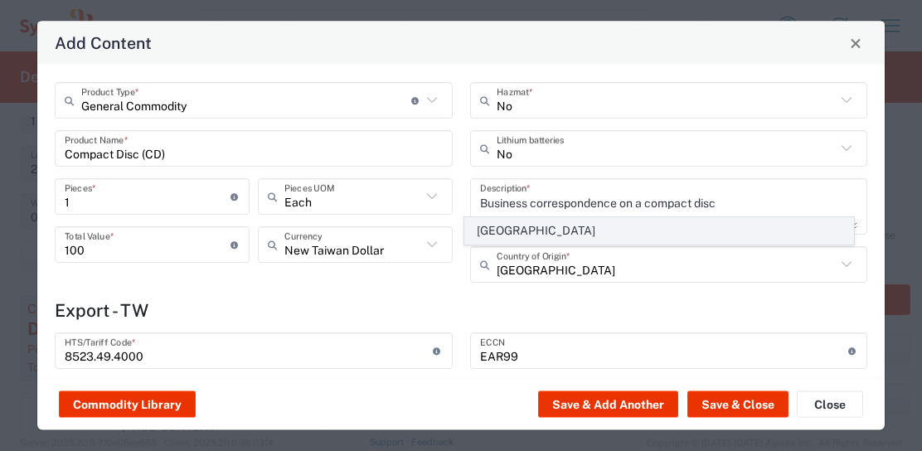
click at [541, 237] on span "[GEOGRAPHIC_DATA]" at bounding box center [659, 231] width 388 height 26
type input "[GEOGRAPHIC_DATA]"
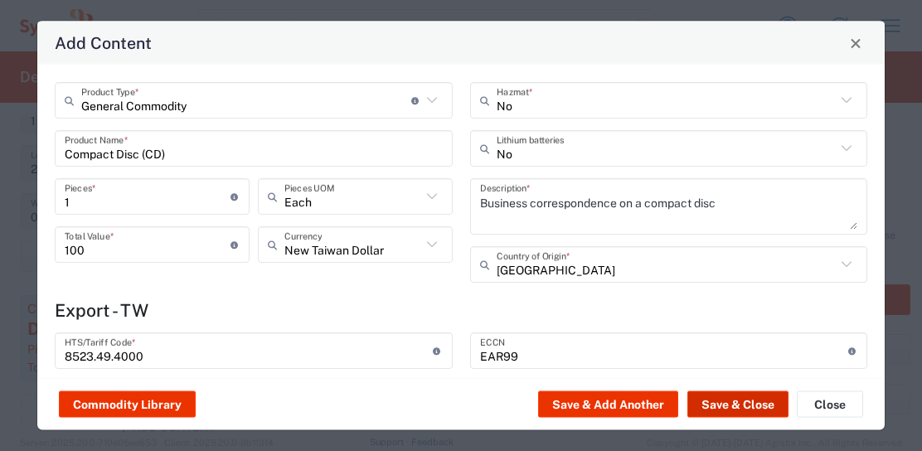
click at [741, 413] on button "Save & Close" at bounding box center [737, 404] width 101 height 27
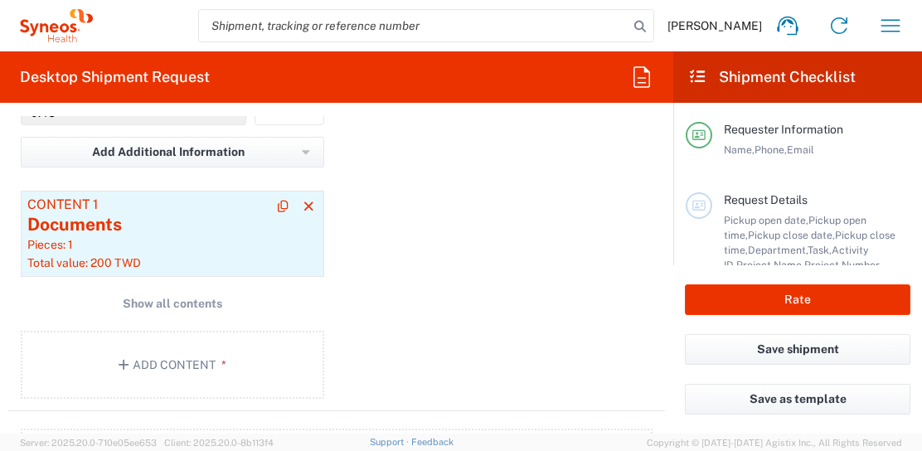
scroll to position [1751, 0]
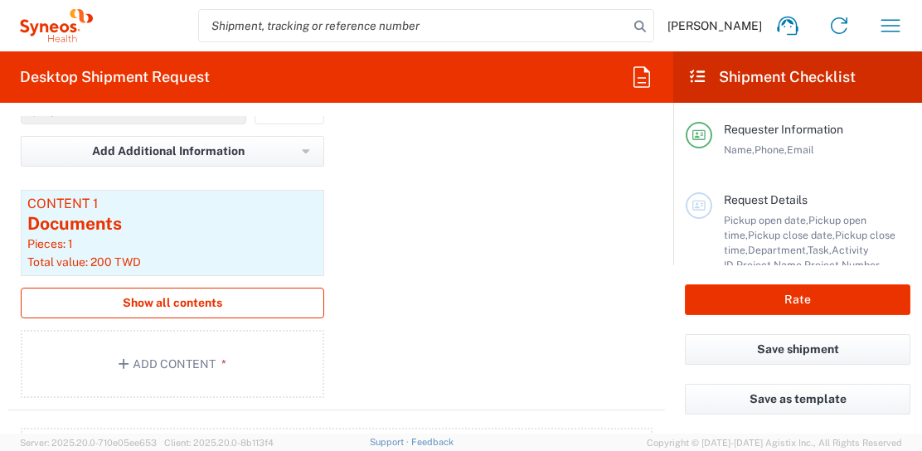
click at [178, 300] on span "Show all contents" at bounding box center [172, 303] width 99 height 16
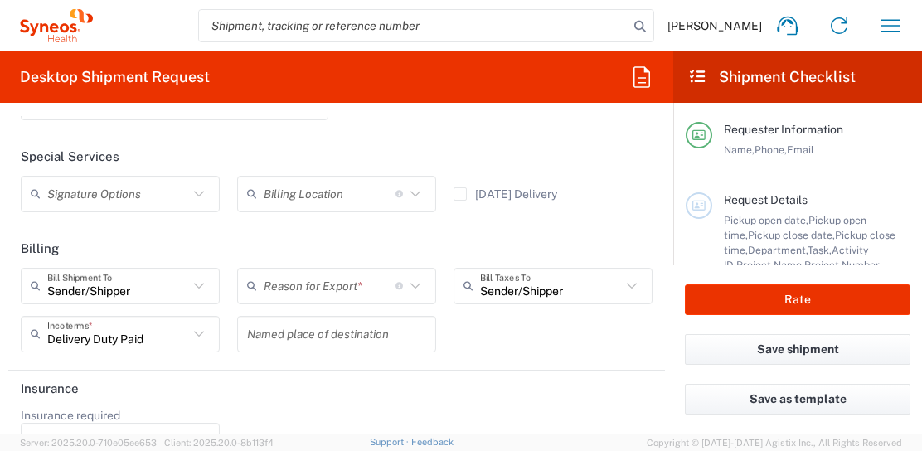
scroll to position [2631, 0]
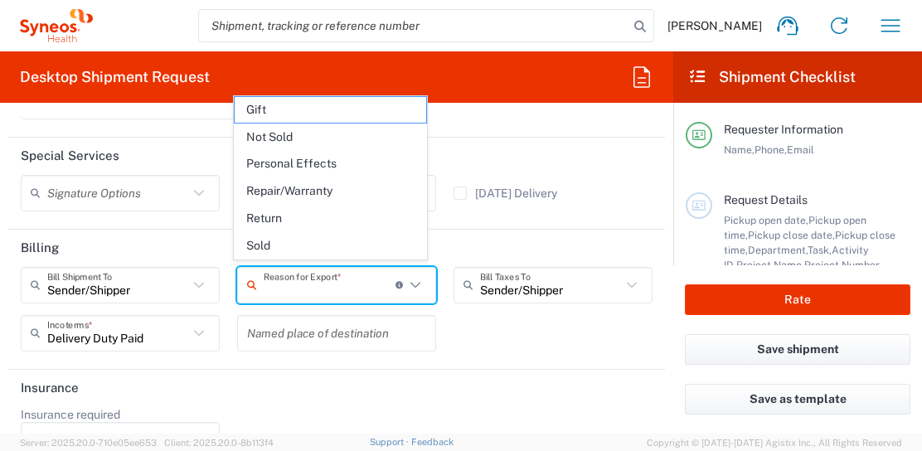
click at [365, 273] on input "text" at bounding box center [330, 284] width 132 height 29
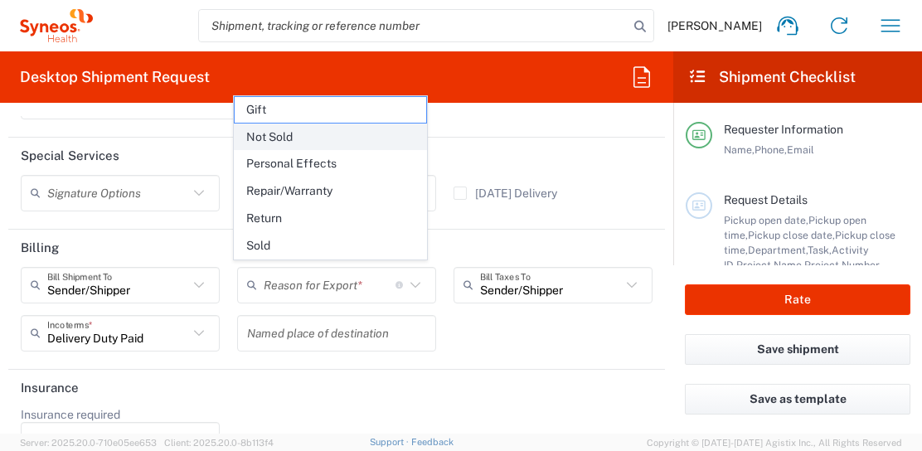
click at [313, 139] on span "Not Sold" at bounding box center [331, 137] width 192 height 26
type input "Not Sold"
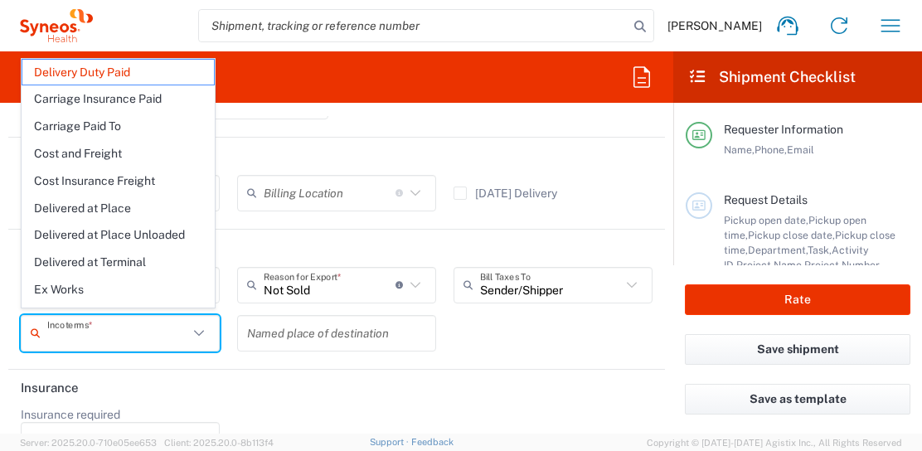
click at [114, 319] on input "text" at bounding box center [117, 332] width 141 height 29
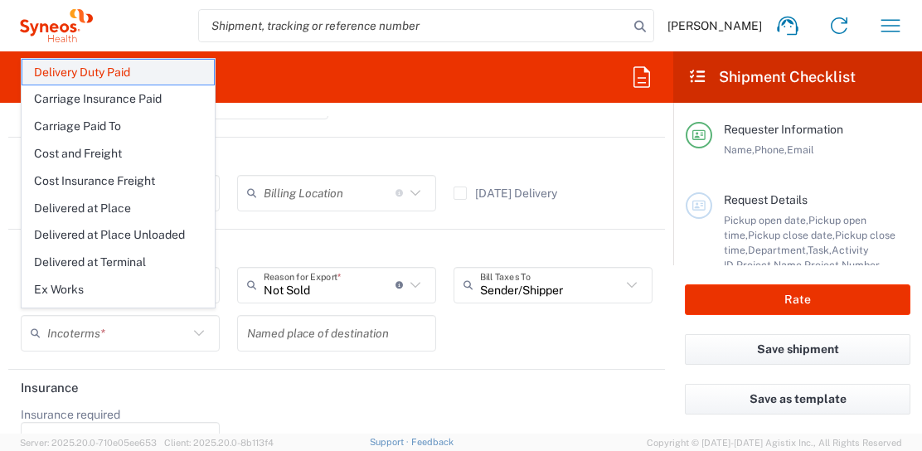
click at [133, 78] on span "Delivery Duty Paid" at bounding box center [118, 73] width 192 height 26
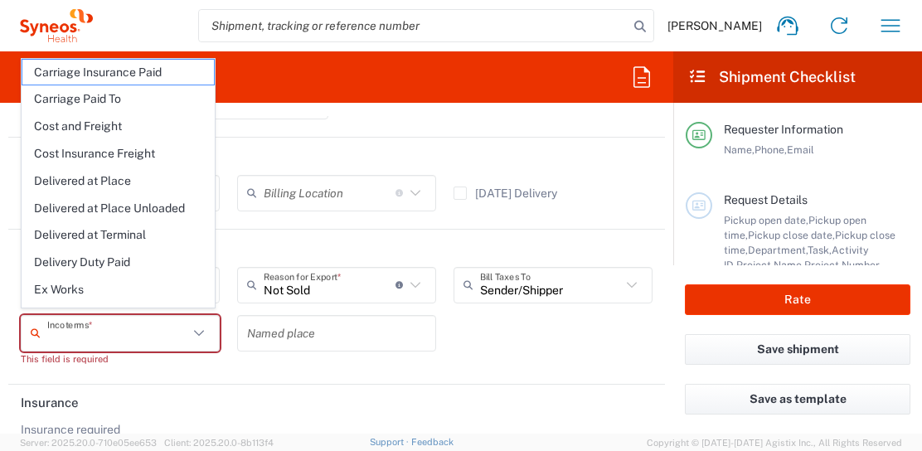
click at [136, 327] on input "text" at bounding box center [117, 332] width 141 height 29
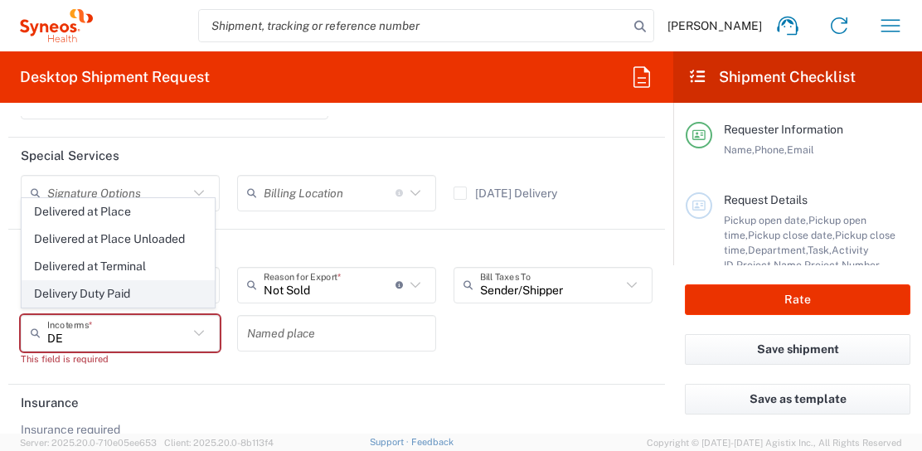
click at [135, 290] on span "Delivery Duty Paid" at bounding box center [118, 294] width 192 height 26
type input "Delivery Duty Paid"
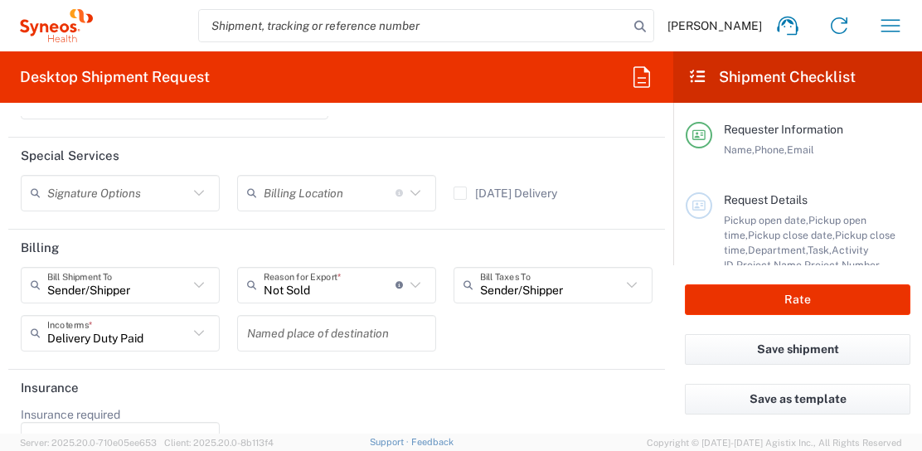
click at [449, 327] on div "Sender/[PERSON_NAME] Shipment To Sender/Shipper Recipient Account Third Party A…" at bounding box center [336, 315] width 649 height 96
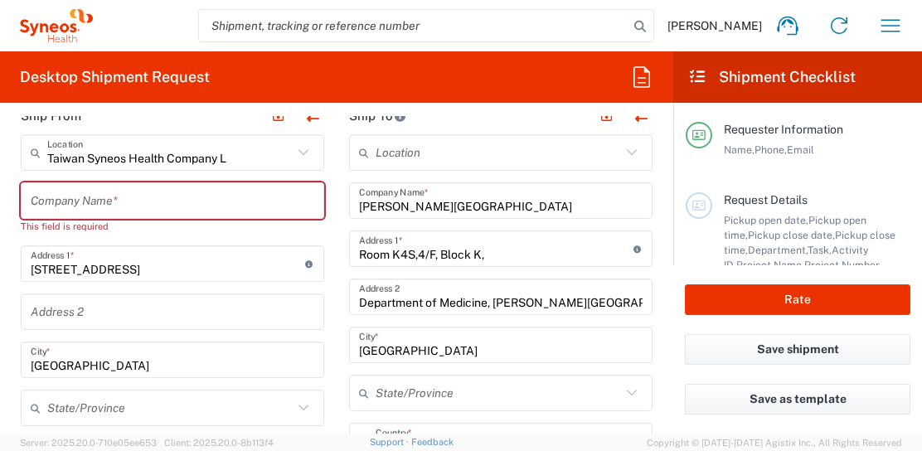
scroll to position [677, 0]
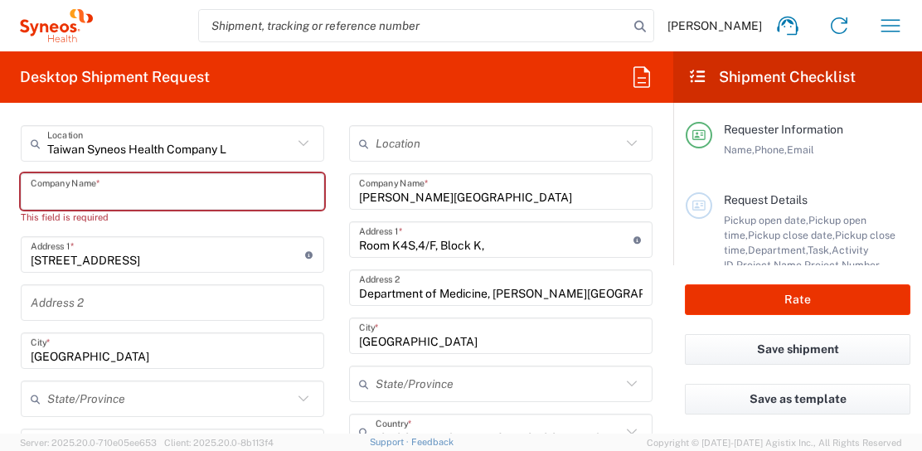
click at [123, 184] on input "text" at bounding box center [173, 191] width 284 height 29
type input "s"
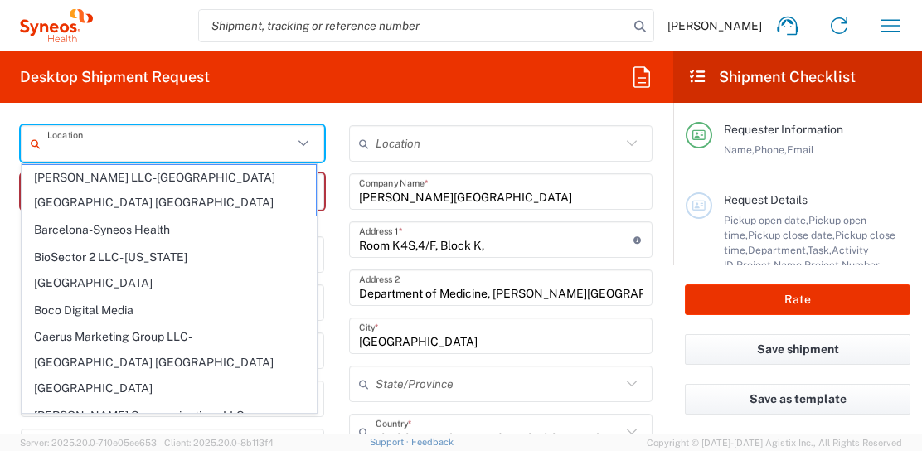
click at [104, 144] on input "text" at bounding box center [169, 143] width 245 height 29
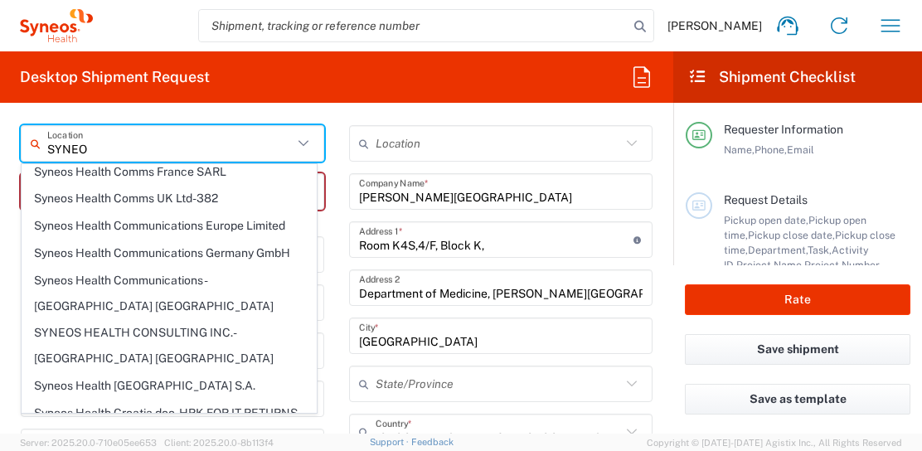
scroll to position [811, 0]
type input "S"
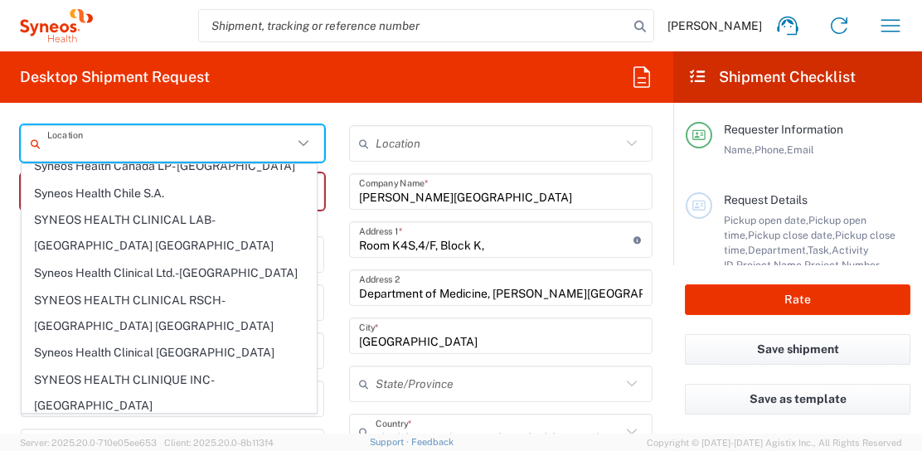
click at [128, 119] on header "Ship From" at bounding box center [172, 106] width 328 height 37
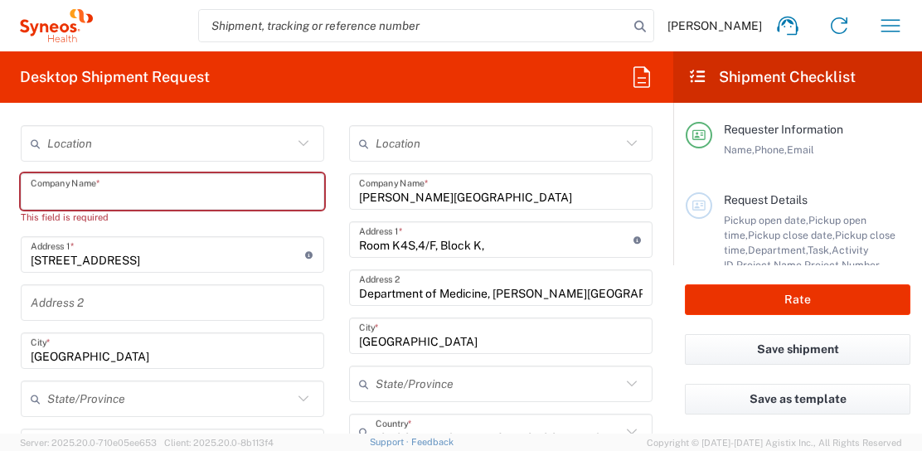
click at [85, 187] on input "text" at bounding box center [173, 191] width 284 height 29
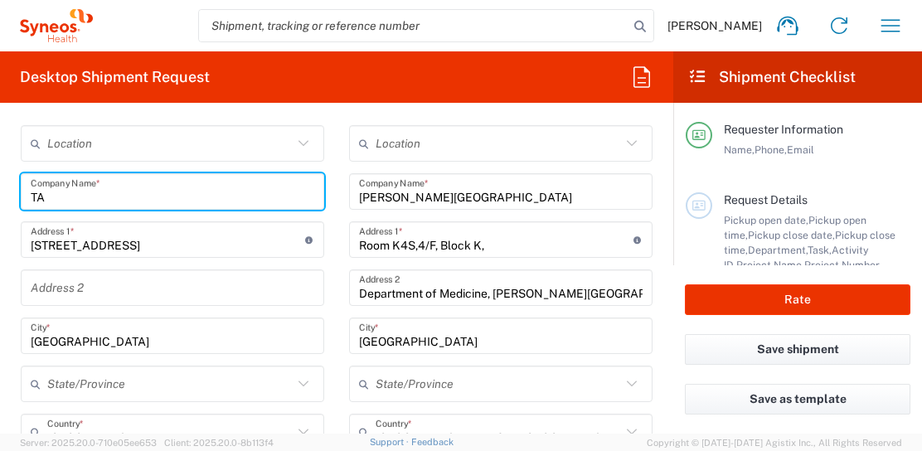
type input "T"
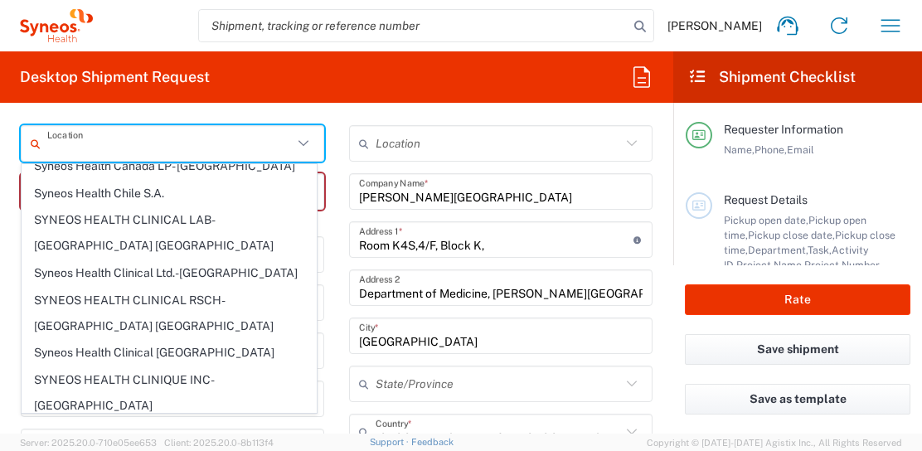
scroll to position [0, 0]
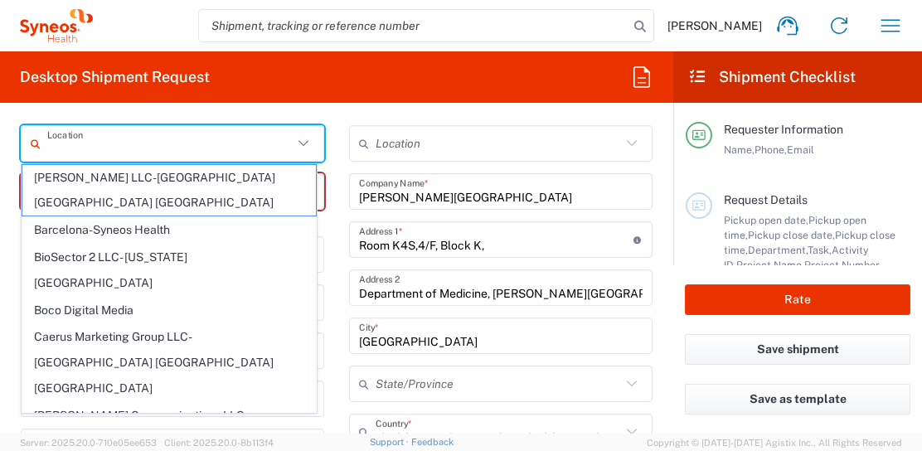
click at [99, 143] on input "text" at bounding box center [169, 143] width 245 height 29
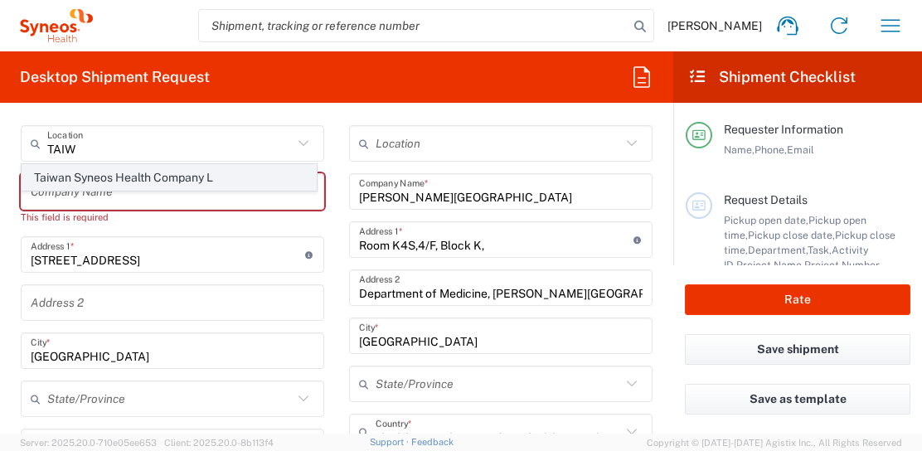
click at [108, 174] on span "Taiwan Syneos Health Company L" at bounding box center [168, 178] width 293 height 26
type input "Taiwan Syneos Health Company L"
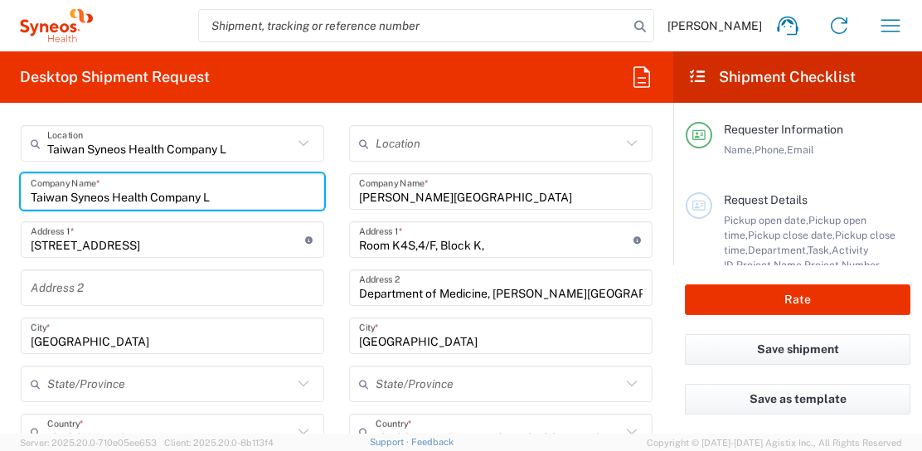
drag, startPoint x: 222, startPoint y: 195, endPoint x: 154, endPoint y: 207, distance: 69.1
type input "Taiwan Syneos Health"
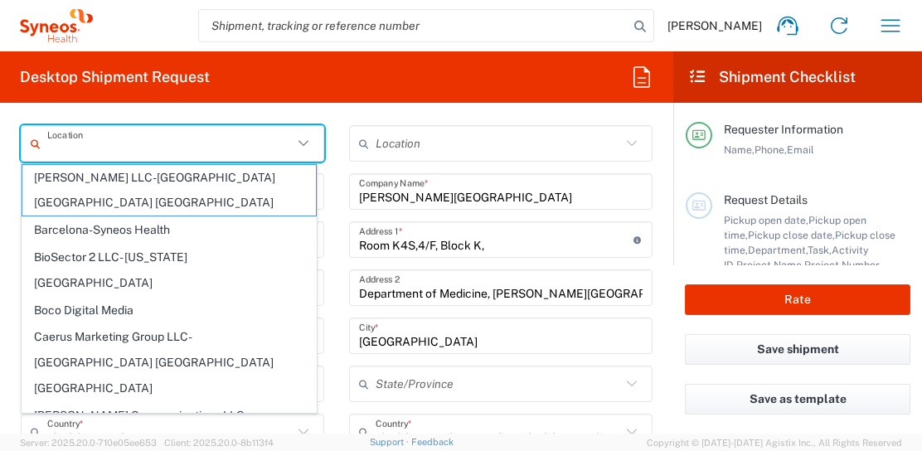
click at [119, 146] on input "text" at bounding box center [169, 143] width 245 height 29
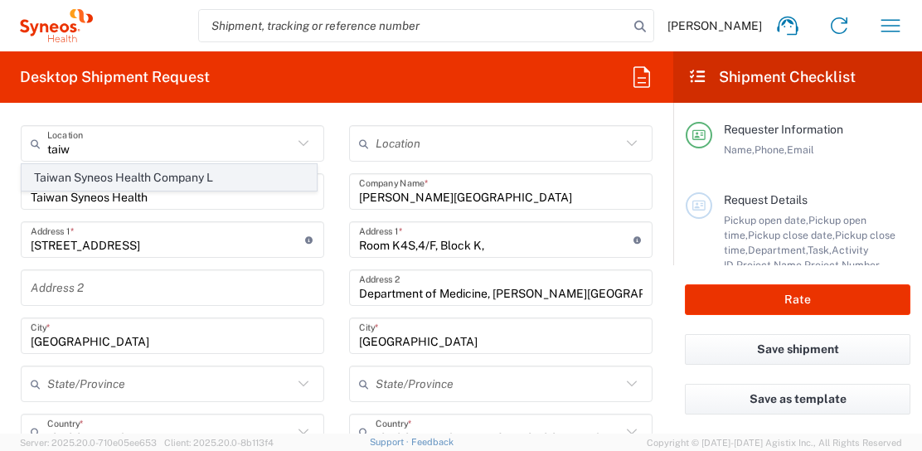
click at [123, 166] on span "Taiwan Syneos Health Company L" at bounding box center [168, 178] width 293 height 26
type input "Taiwan Syneos Health Company L"
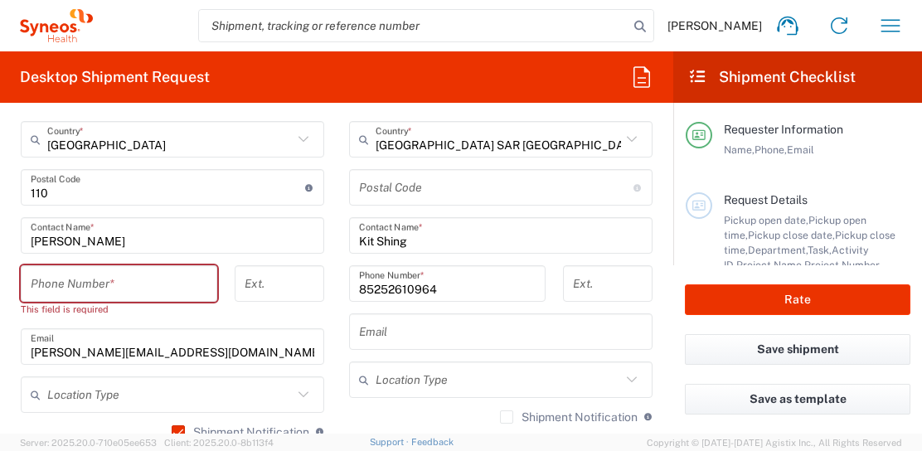
scroll to position [972, 0]
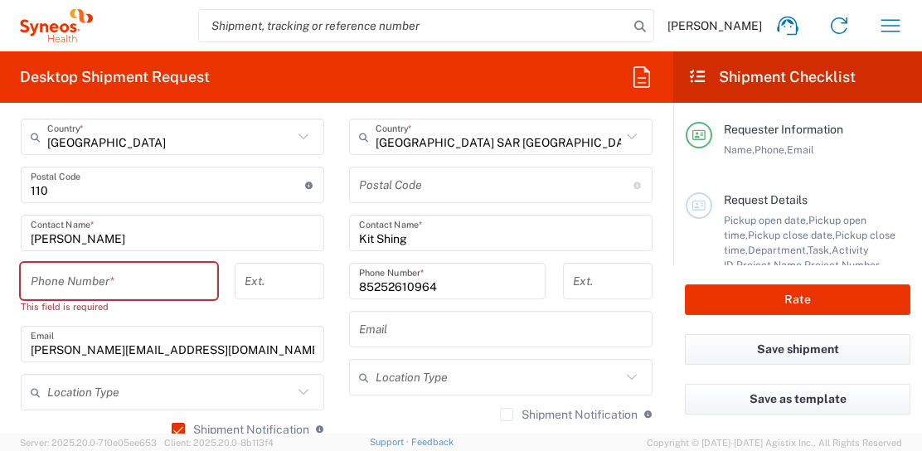
click at [78, 277] on input "tel" at bounding box center [119, 281] width 177 height 29
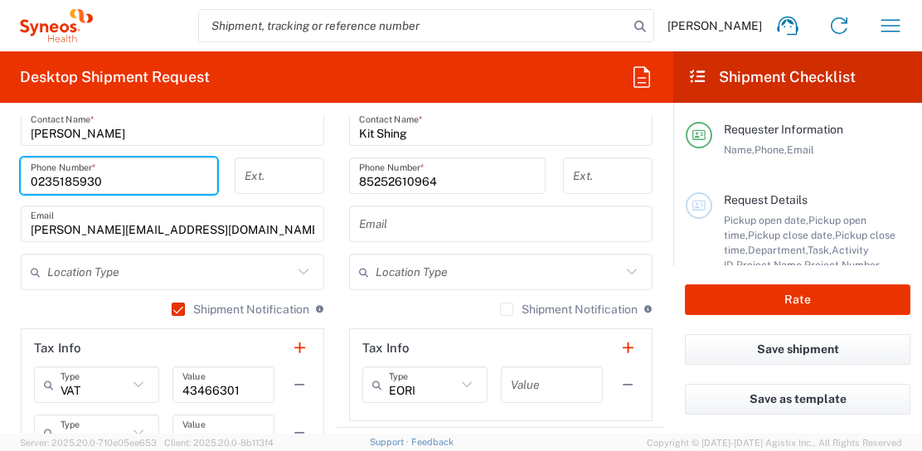
scroll to position [1079, 0]
type input "0235185930"
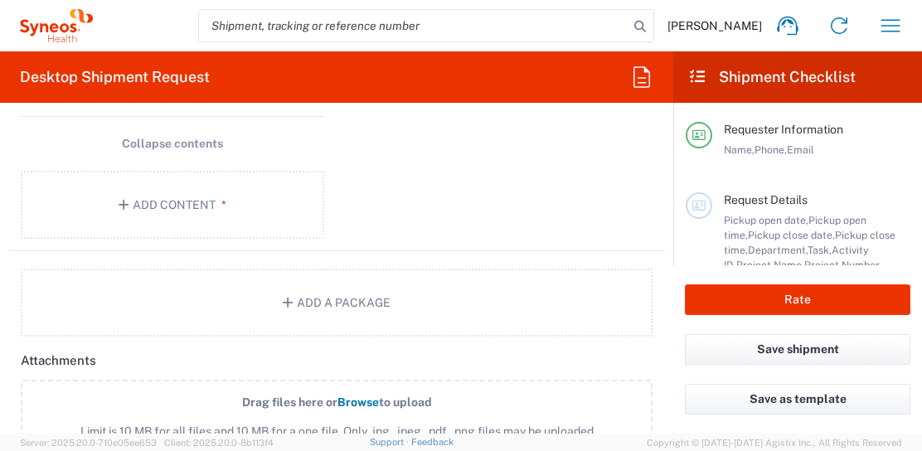
scroll to position [2015, 0]
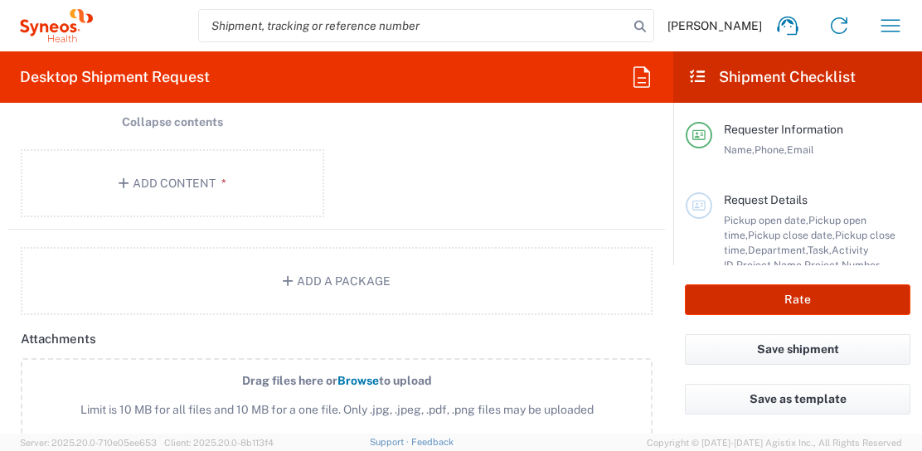
click at [786, 298] on button "Rate" at bounding box center [798, 299] width 226 height 31
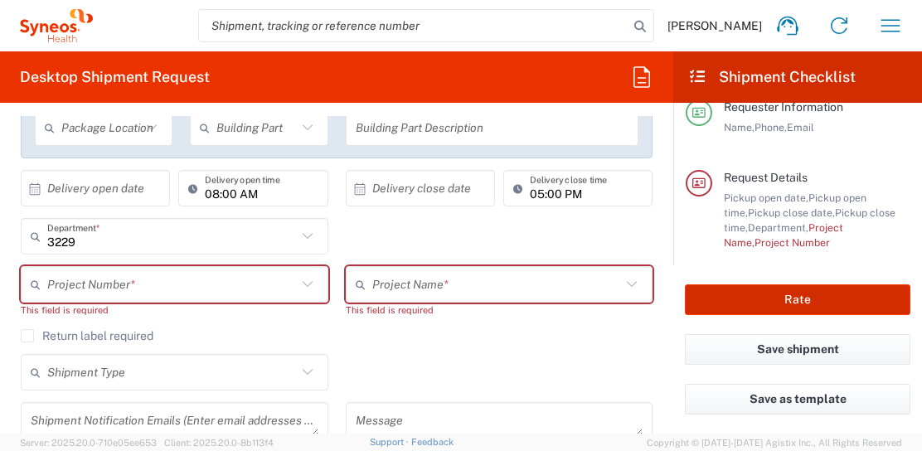
scroll to position [295, 0]
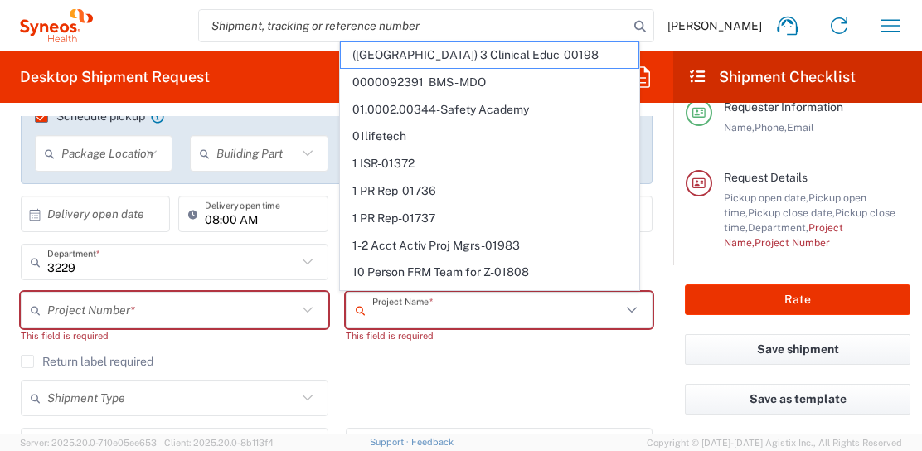
click at [441, 310] on input "text" at bounding box center [497, 310] width 250 height 29
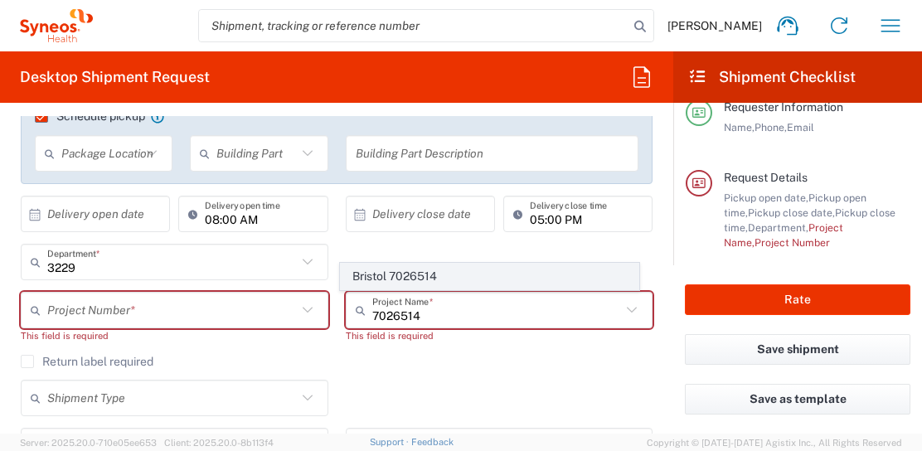
click at [420, 269] on span "Bristol 7026514" at bounding box center [490, 277] width 298 height 26
type input "Bristol 7026514"
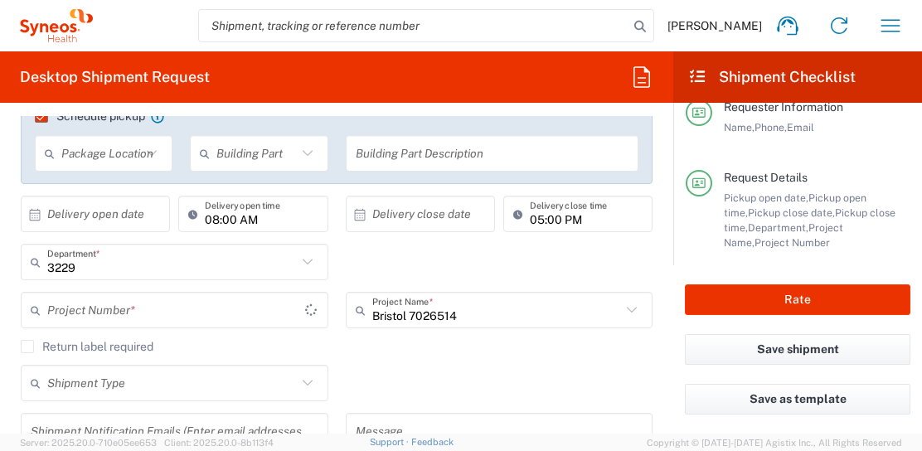
type input "7026514"
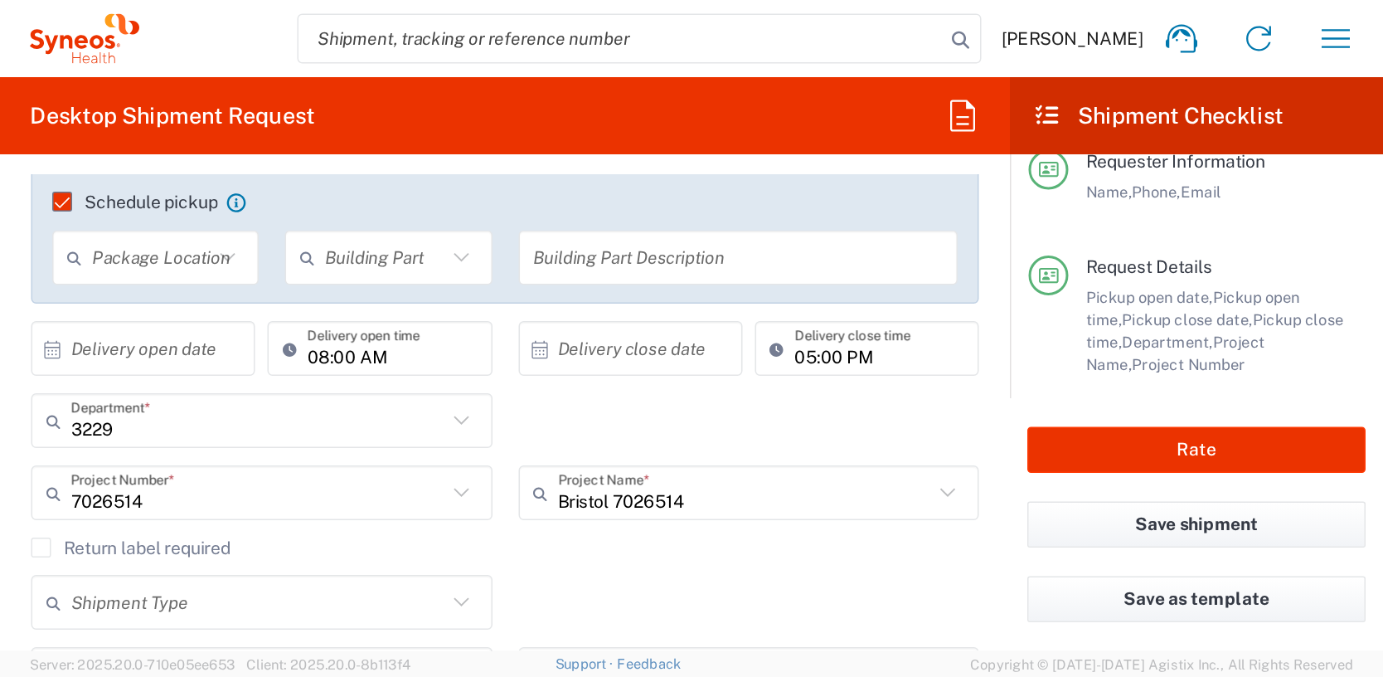
scroll to position [276, 0]
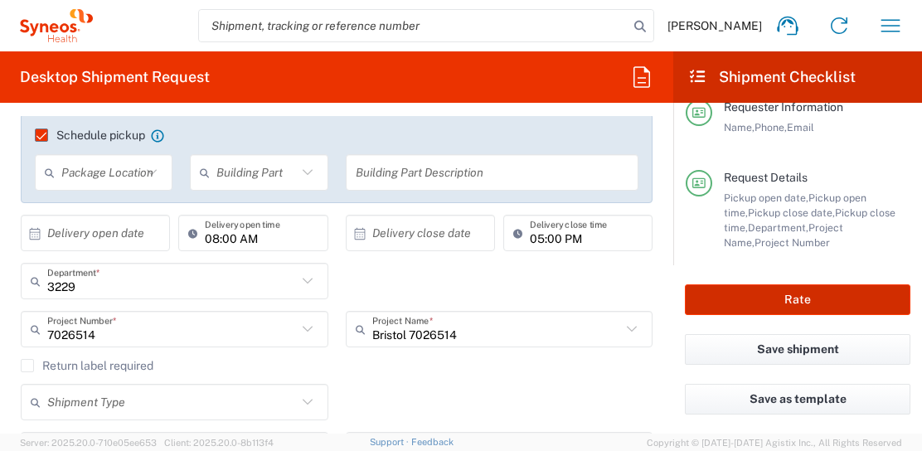
click at [802, 298] on button "Rate" at bounding box center [798, 299] width 226 height 31
type input "Bristol 7026514"
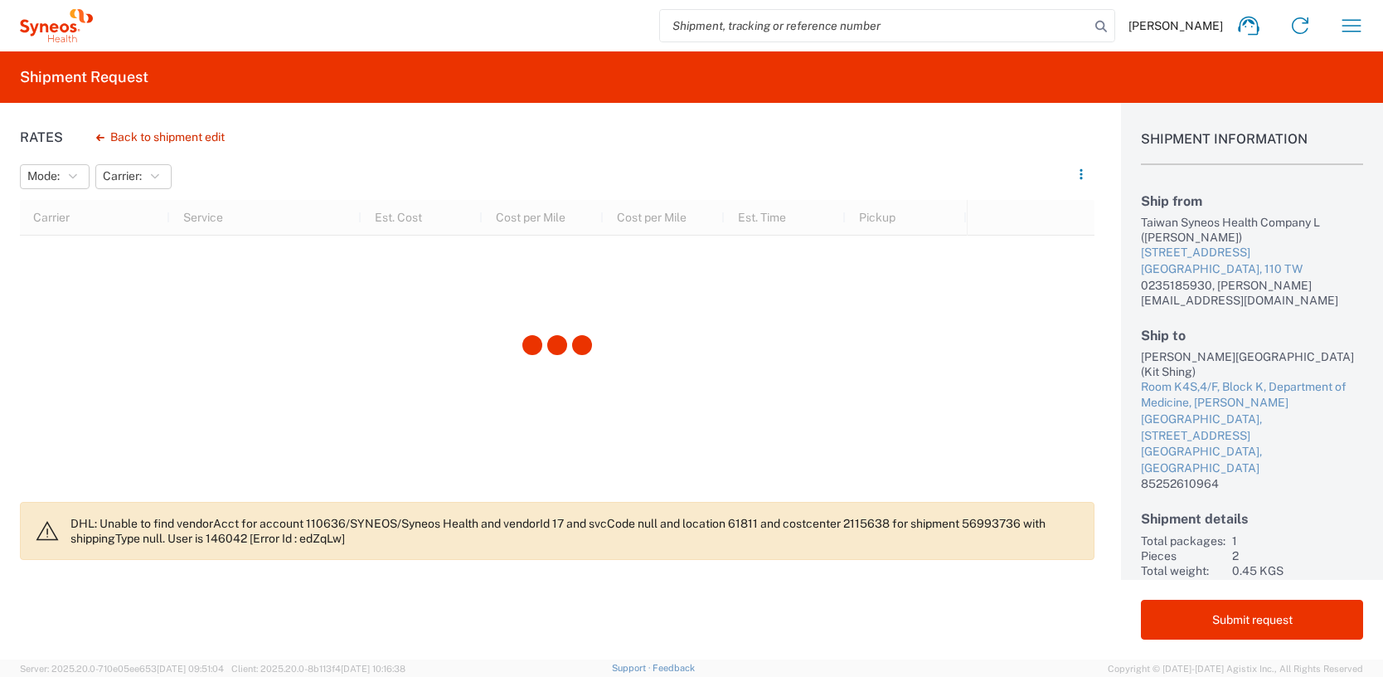
drag, startPoint x: 749, startPoint y: 3, endPoint x: 561, endPoint y: 79, distance: 202.8
click at [561, 79] on agx-form-header "Shipment Request" at bounding box center [691, 76] width 1383 height 51
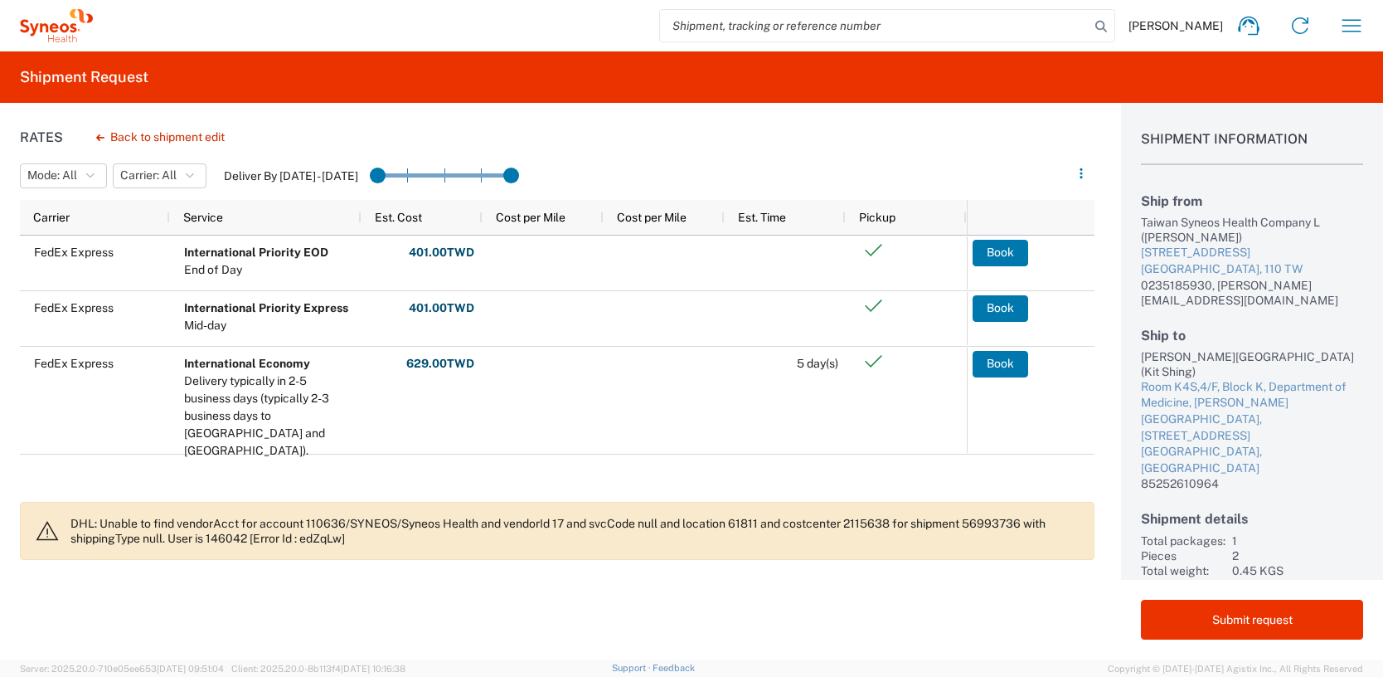
scroll to position [12, 0]
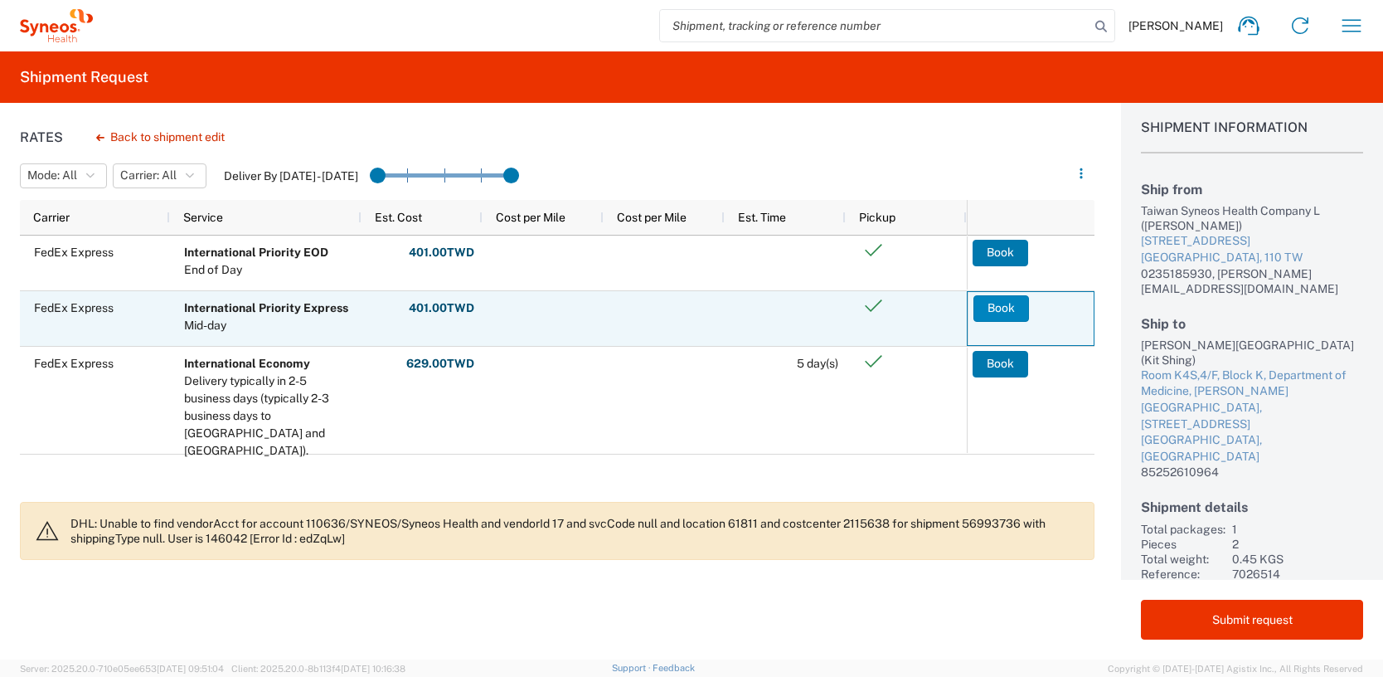
click at [921, 306] on button "Book" at bounding box center [1001, 308] width 56 height 27
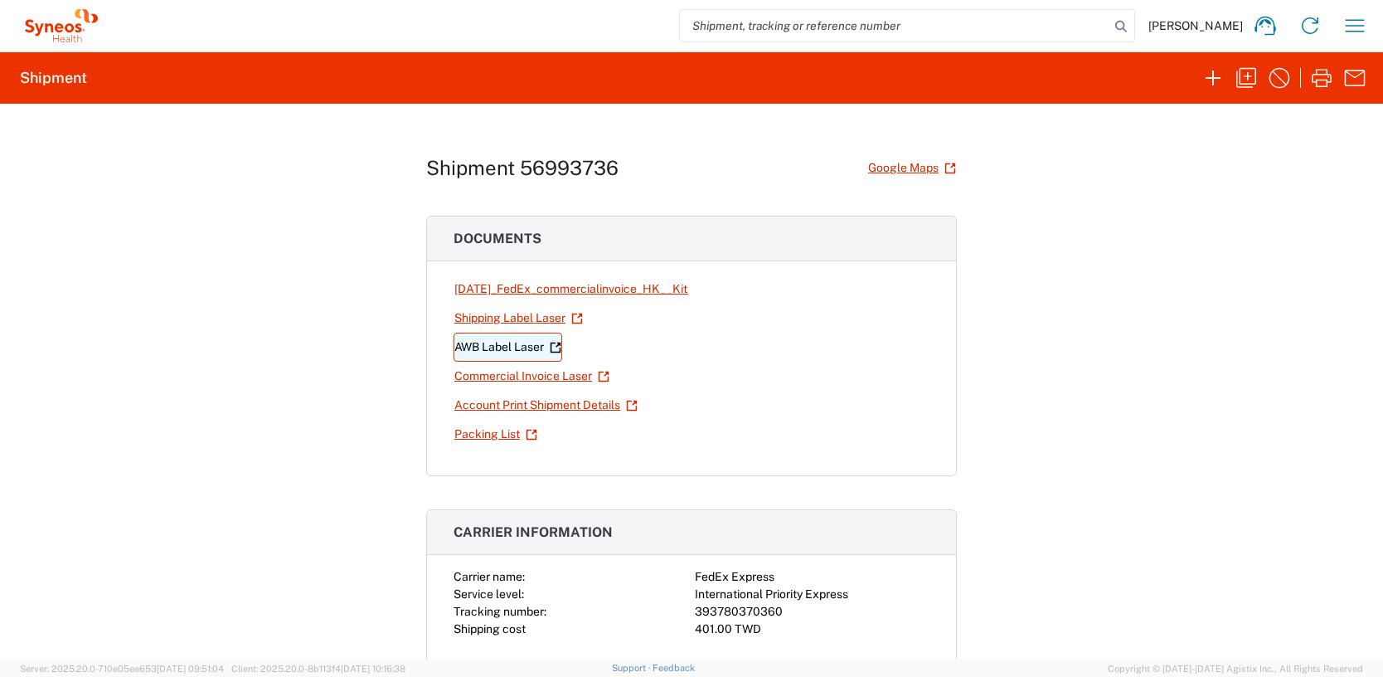
click at [512, 345] on link "AWB Label Laser" at bounding box center [507, 346] width 109 height 29
click at [498, 306] on link "Shipping Label Laser" at bounding box center [518, 317] width 130 height 29
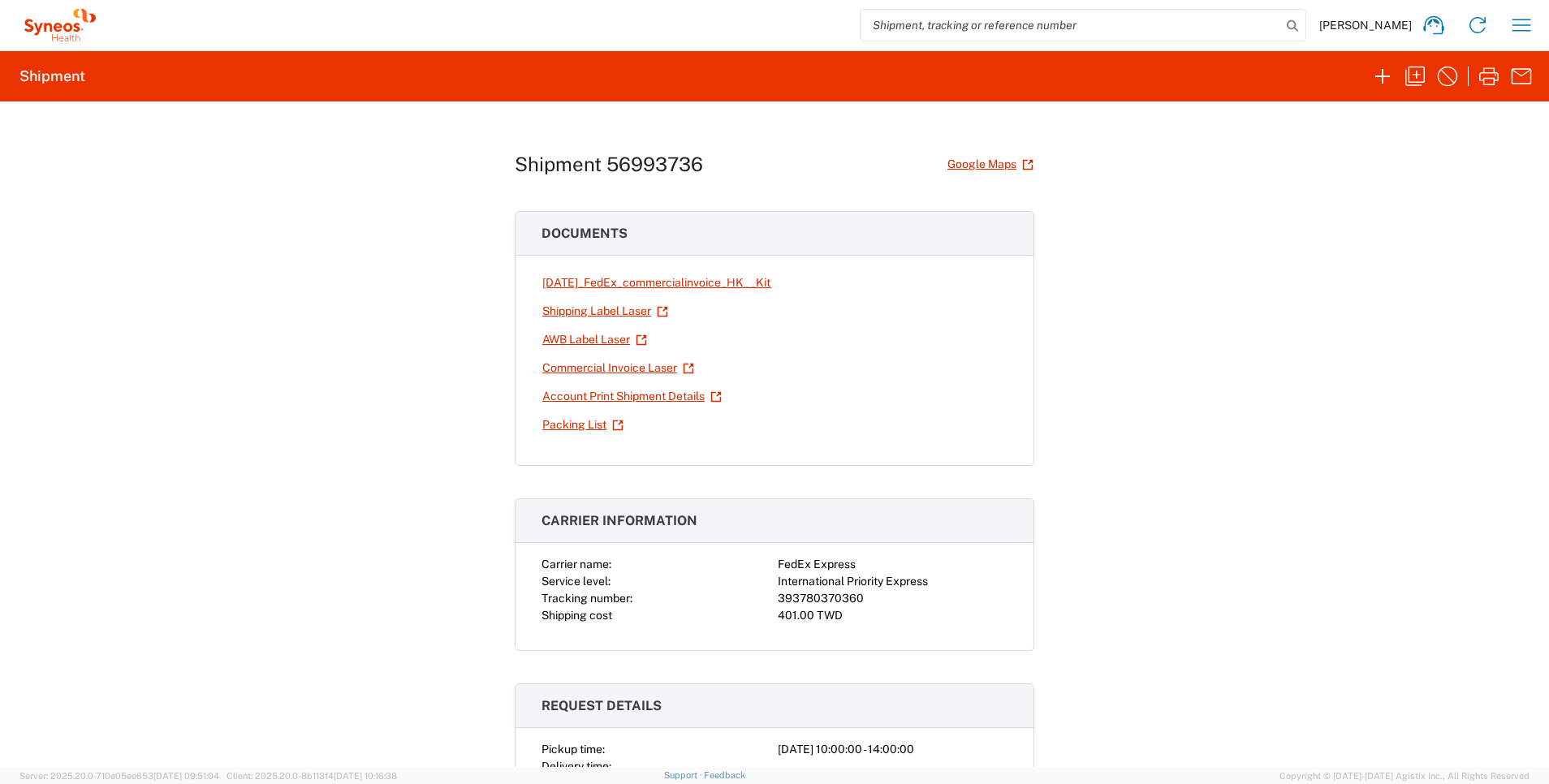
drag, startPoint x: 695, startPoint y: 342, endPoint x: 480, endPoint y: 300, distance: 219.1
click at [480, 300] on div "Shipment 56993736 Google Maps Documents [DATE]_FedEx_commercialinvoice_HK__Kit_…" at bounding box center [774, 435] width 1549 height 666
drag, startPoint x: 480, startPoint y: 300, endPoint x: 678, endPoint y: 348, distance: 203.7
click at [678, 348] on div "[DATE]_FedEx_commercialinvoice_HK__Kit_shing.pdf Shipping Label Laser AWB Label…" at bounding box center [774, 366] width 518 height 197
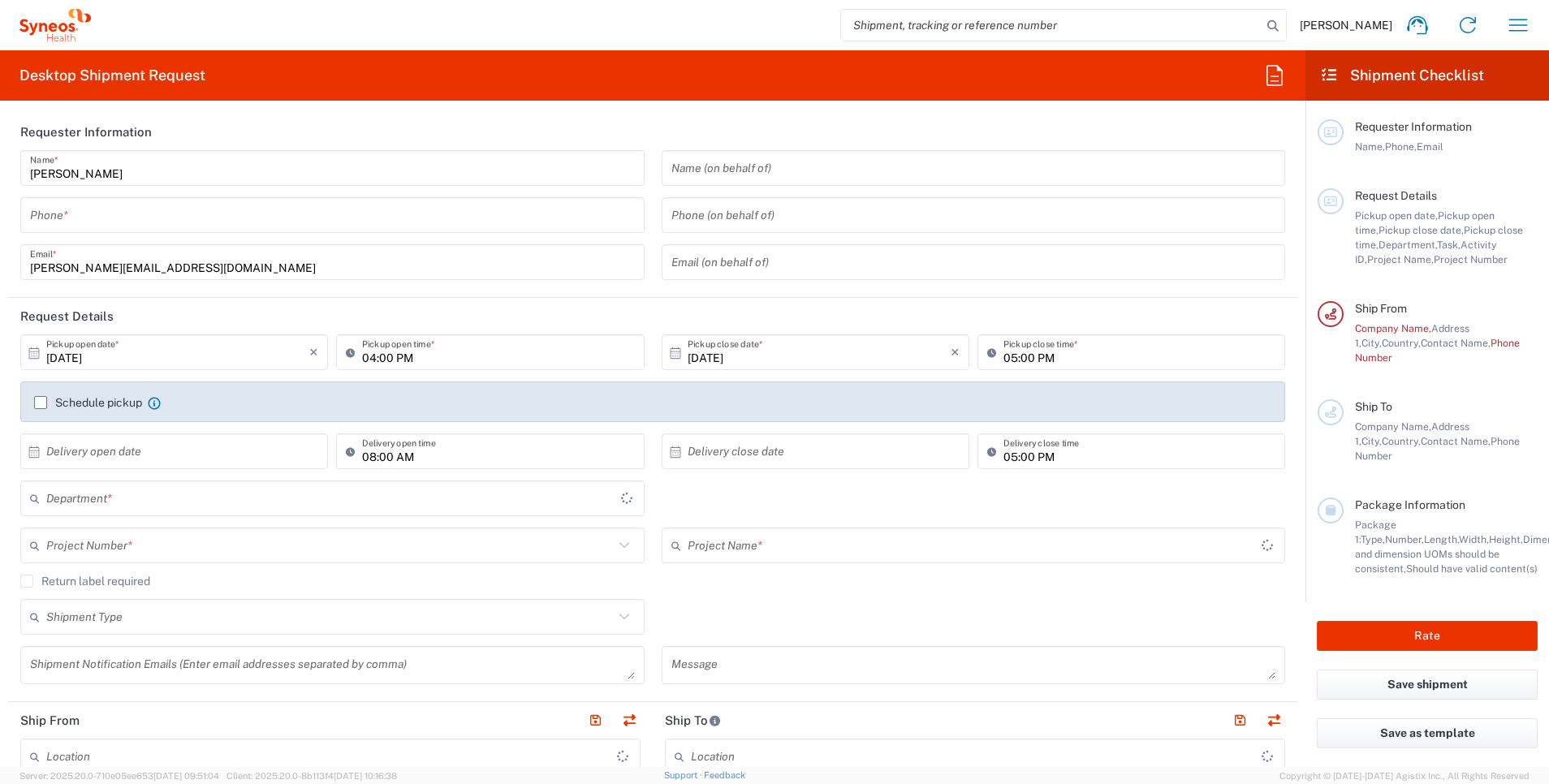
type input "3229"
type input "[GEOGRAPHIC_DATA]"
type input "Taiwan Syneos Health Company L"
